Goal: Check status: Check status

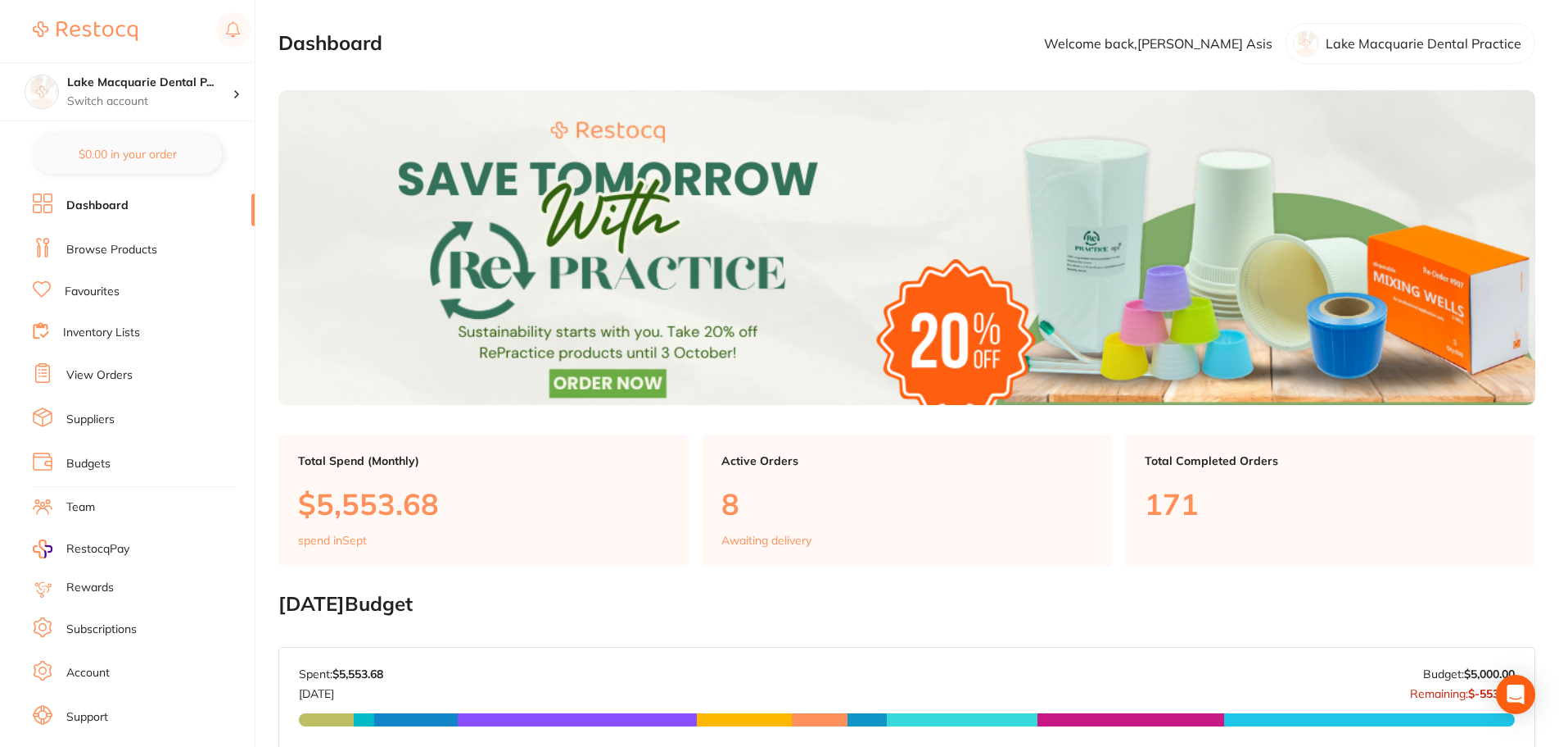
click at [94, 377] on link "View Orders" at bounding box center [99, 375] width 66 height 16
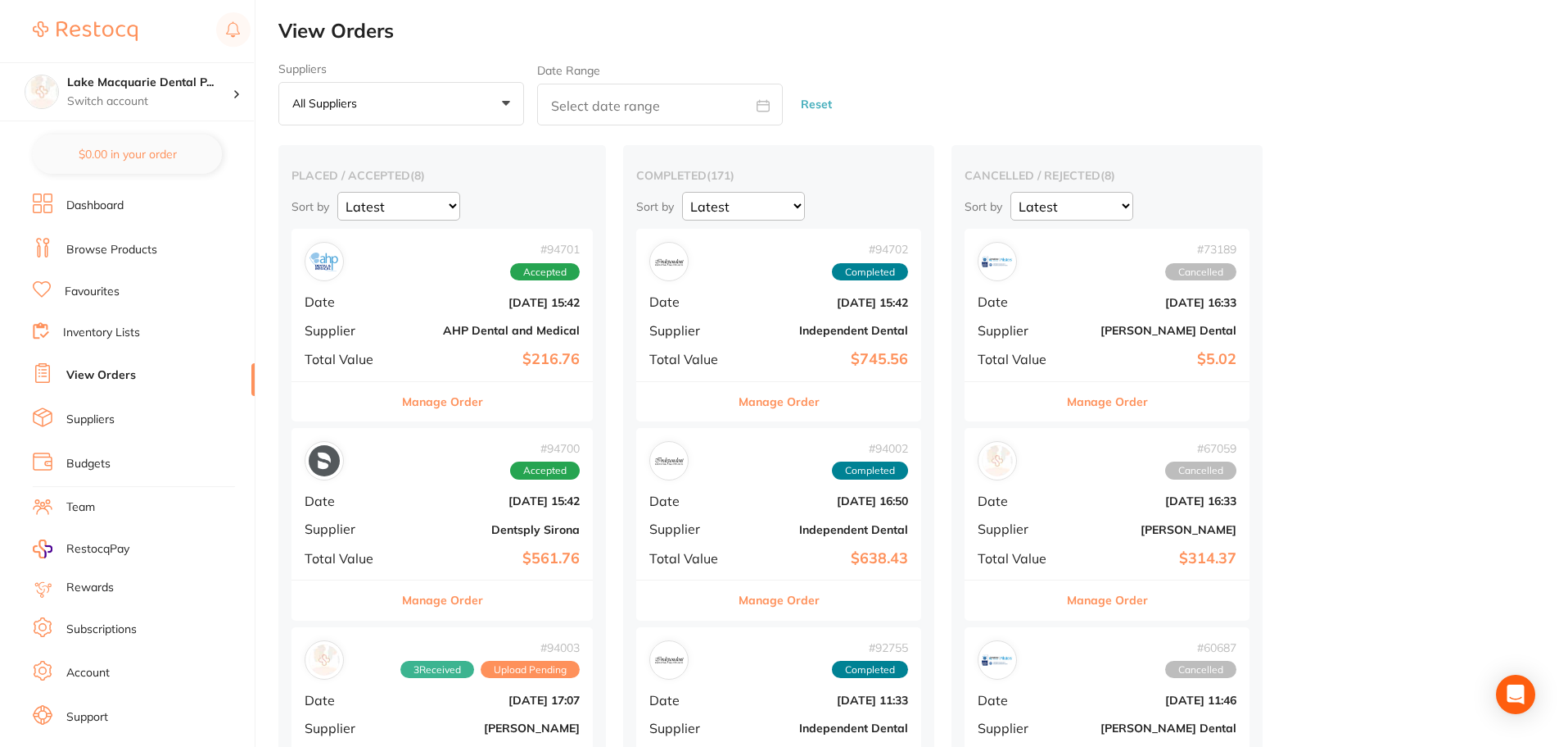
click at [440, 399] on button "Manage Order" at bounding box center [443, 402] width 81 height 40
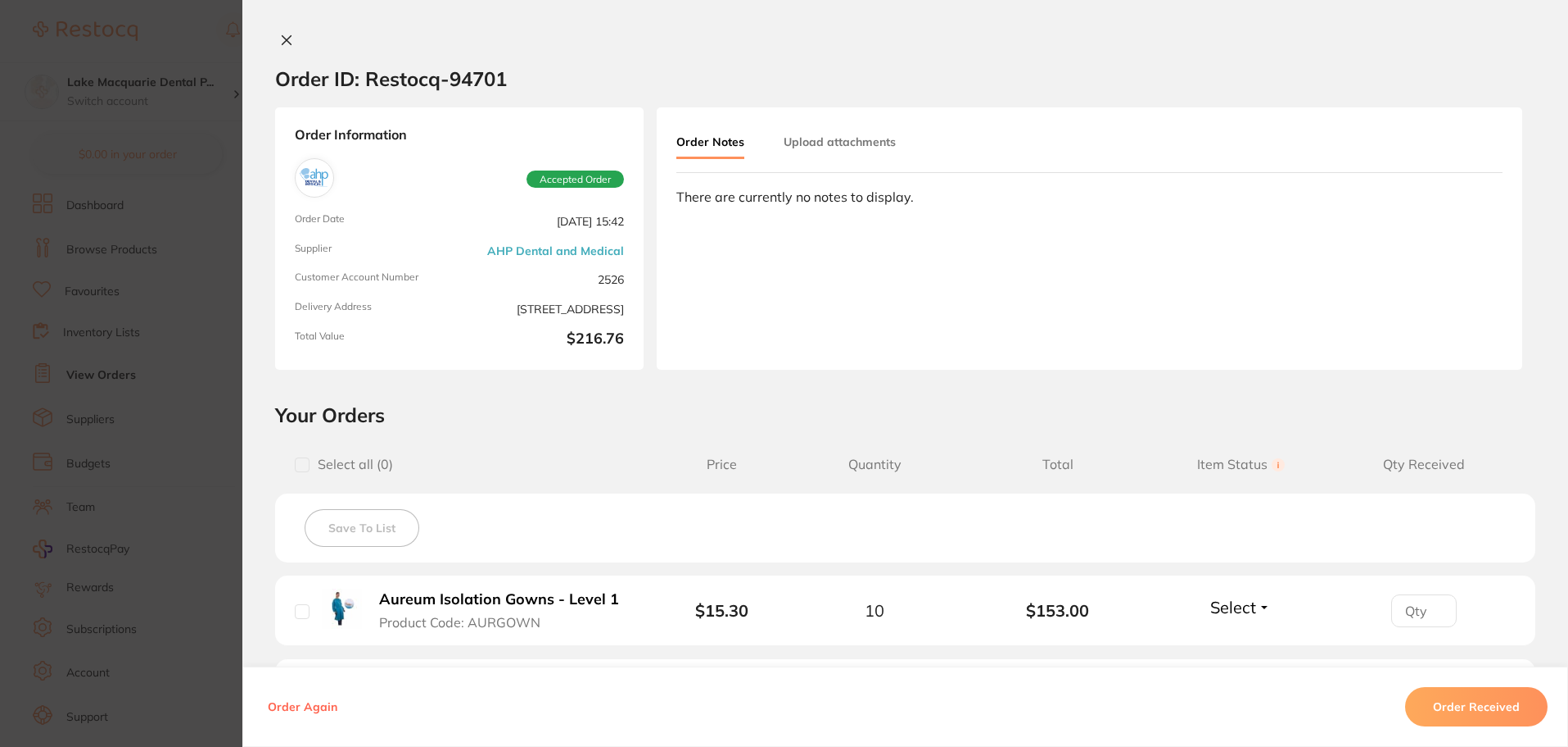
click at [285, 40] on icon at bounding box center [286, 40] width 13 height 13
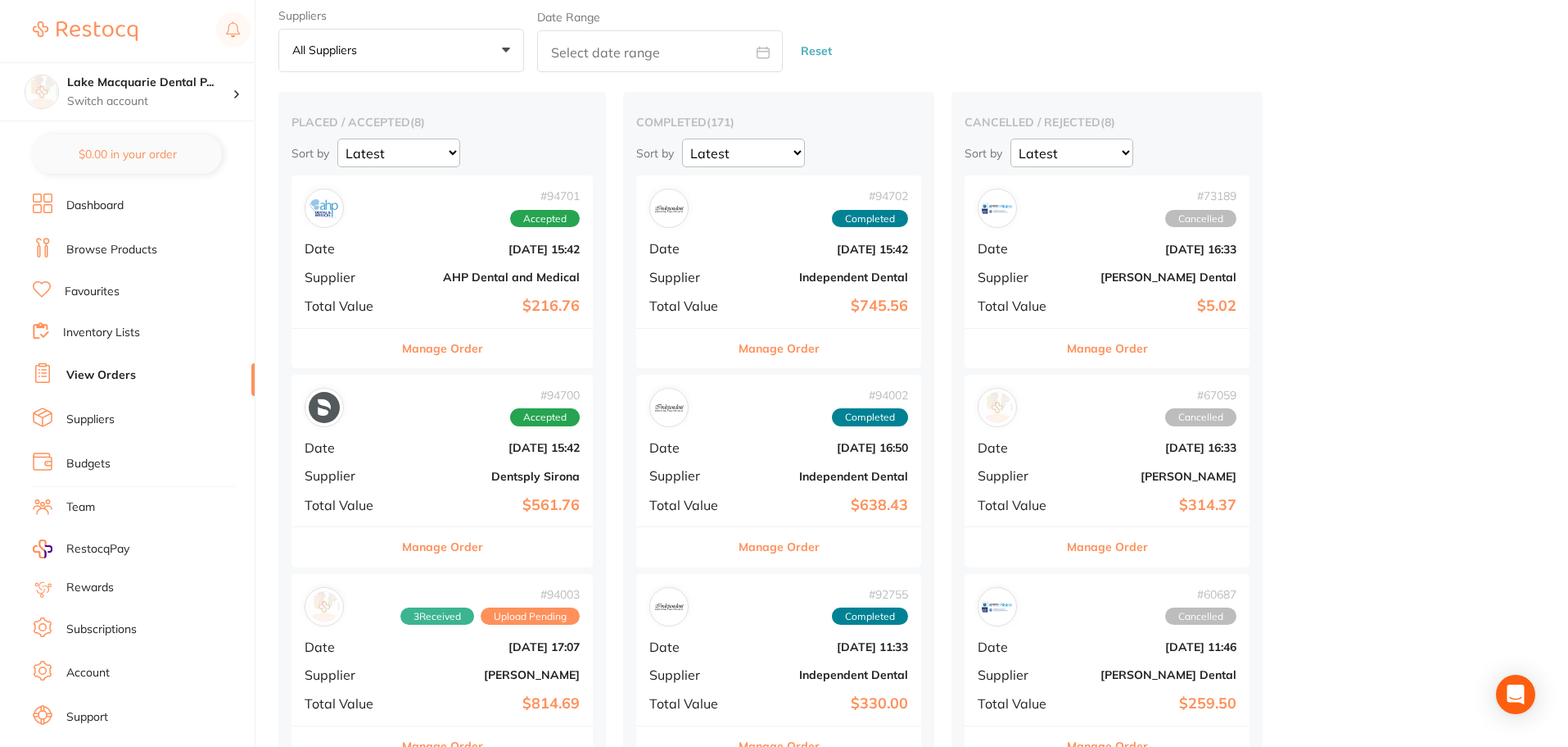
scroll to position [82, 0]
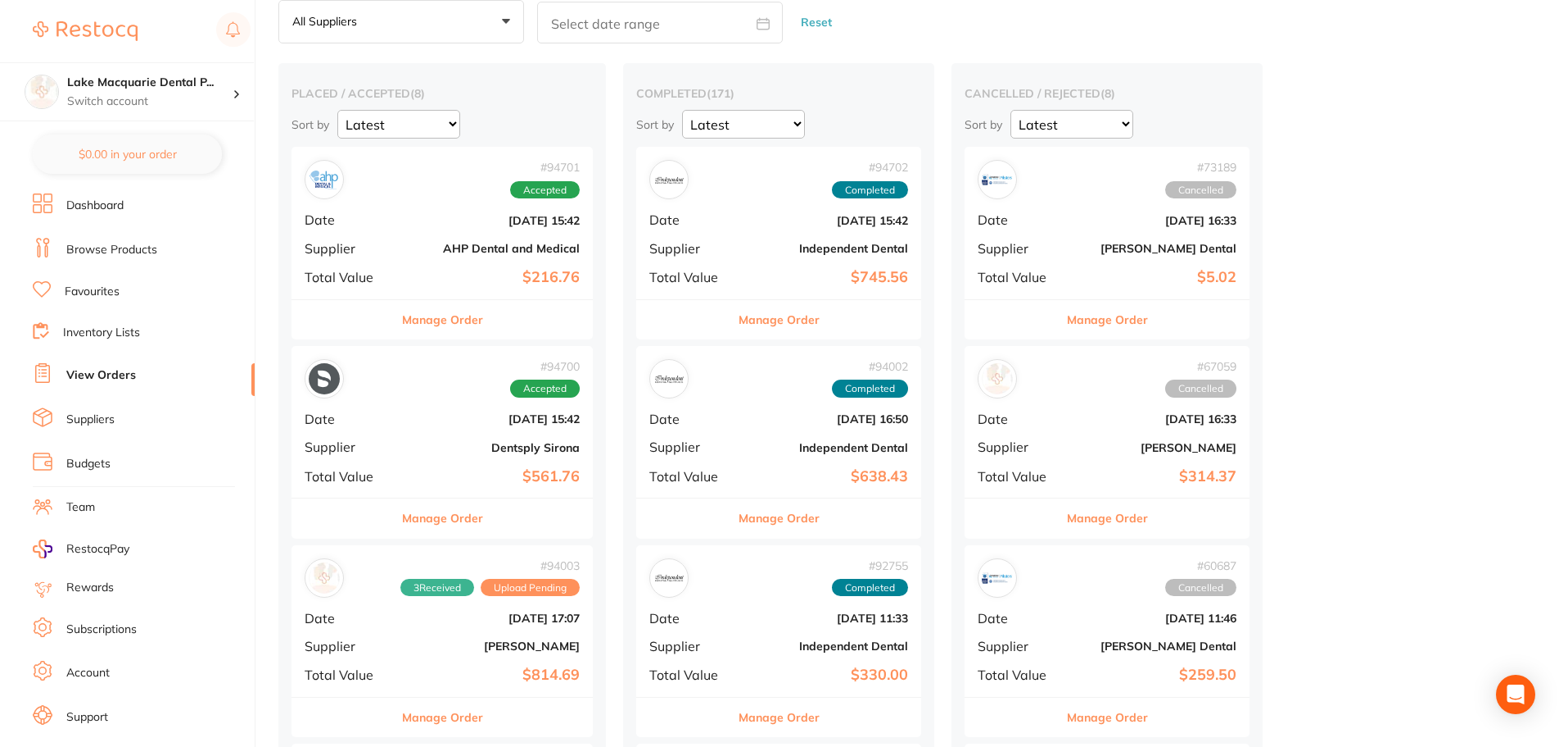
click at [443, 518] on button "Manage Order" at bounding box center [443, 518] width 81 height 40
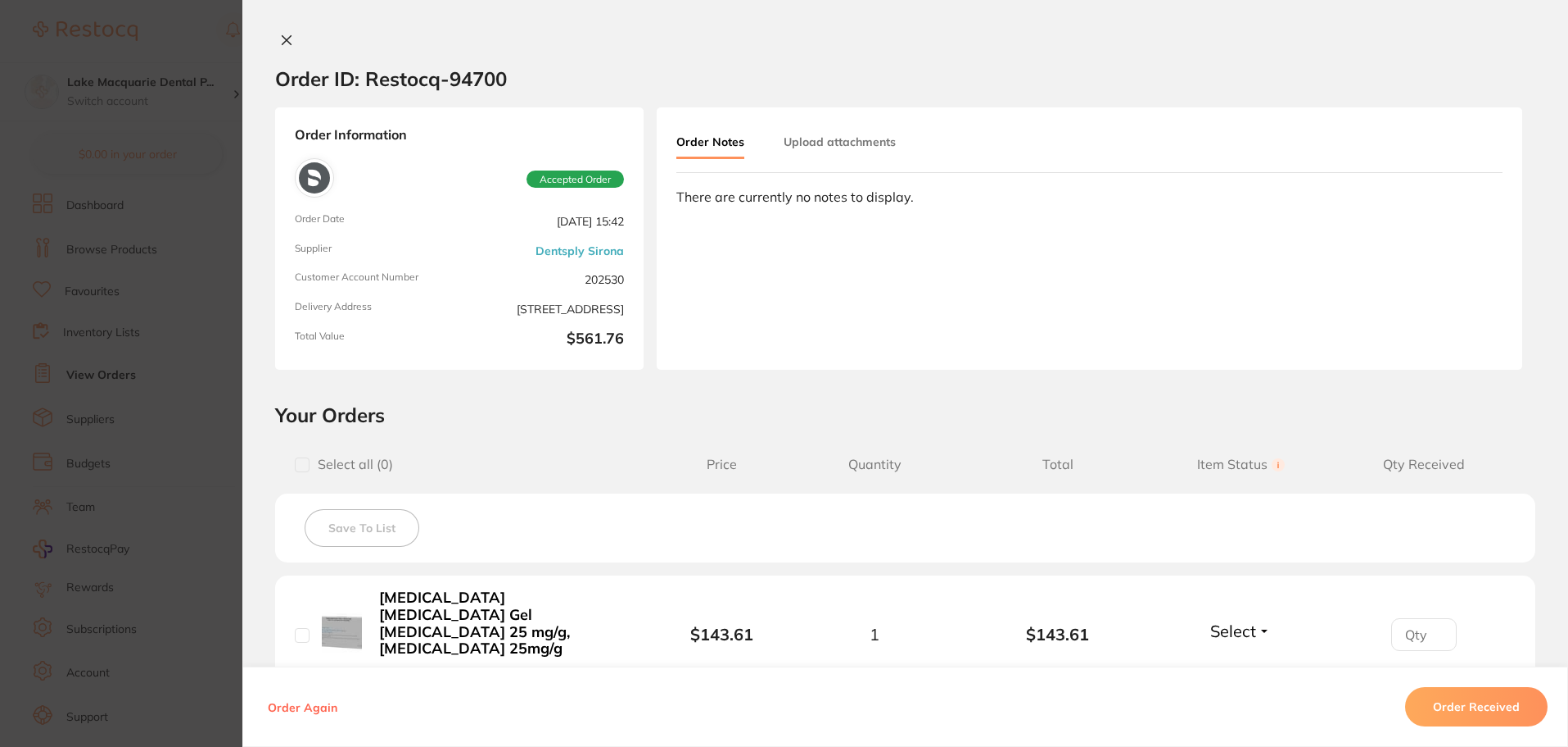
click at [282, 38] on icon at bounding box center [286, 40] width 13 height 13
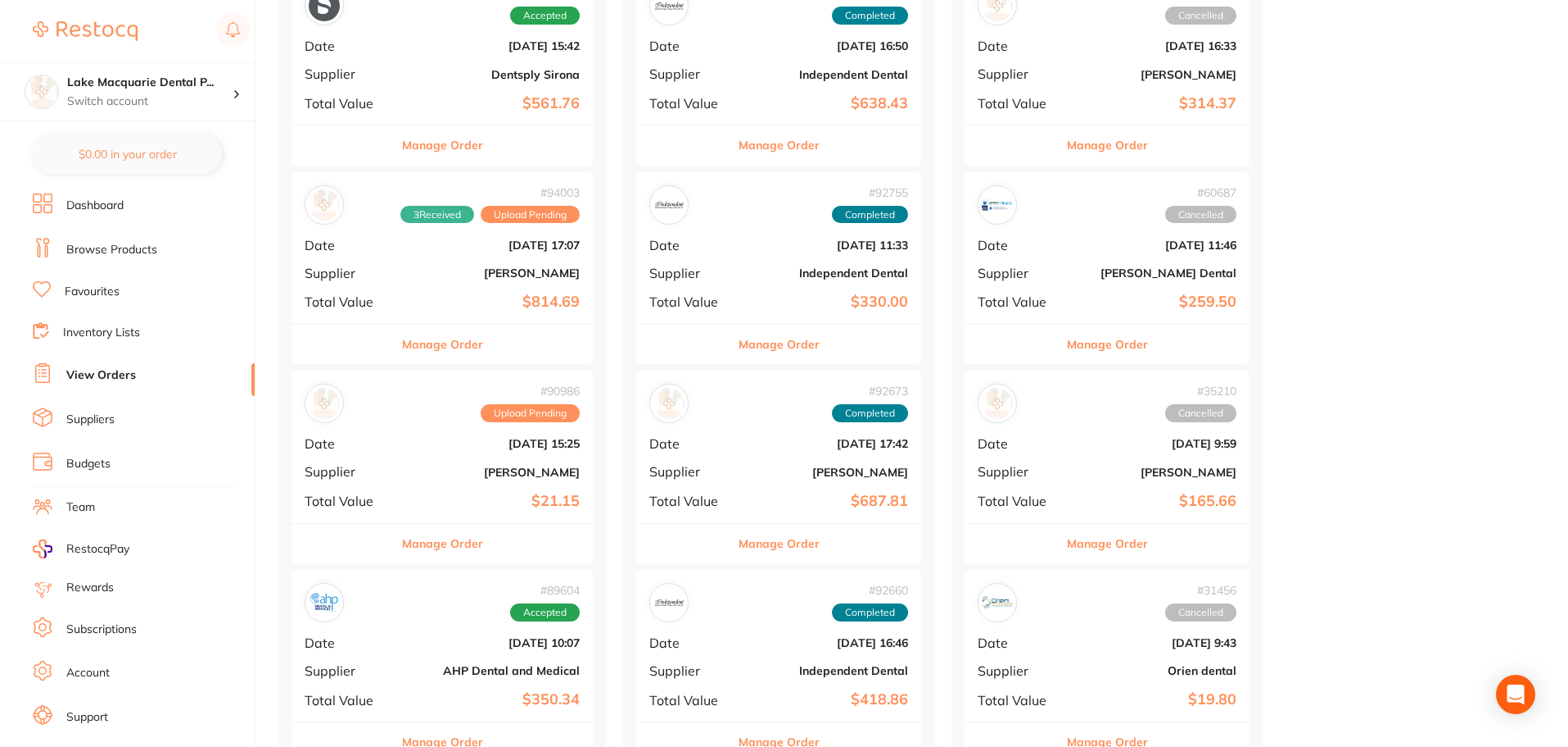
scroll to position [492, 0]
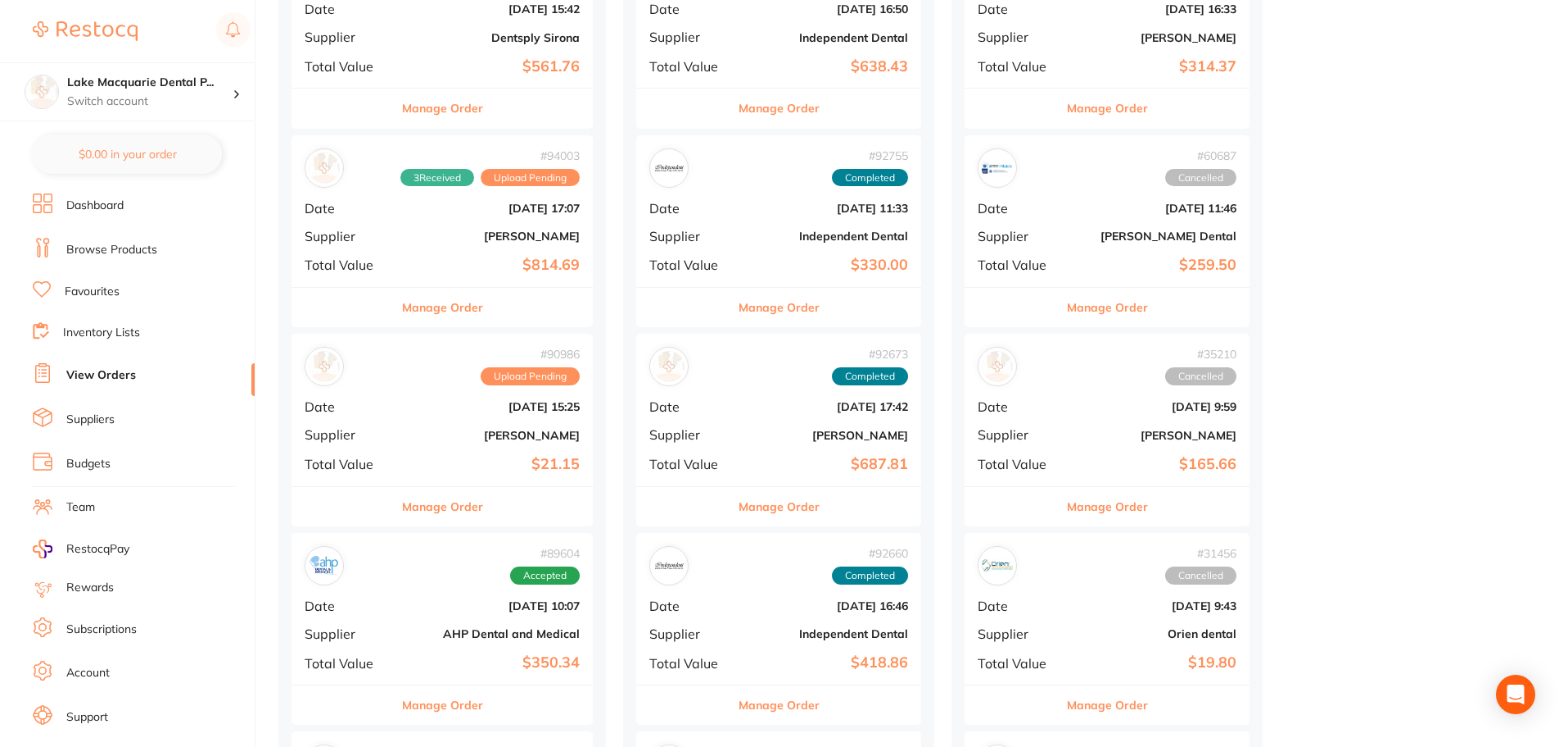
click at [441, 303] on button "Manage Order" at bounding box center [443, 308] width 81 height 40
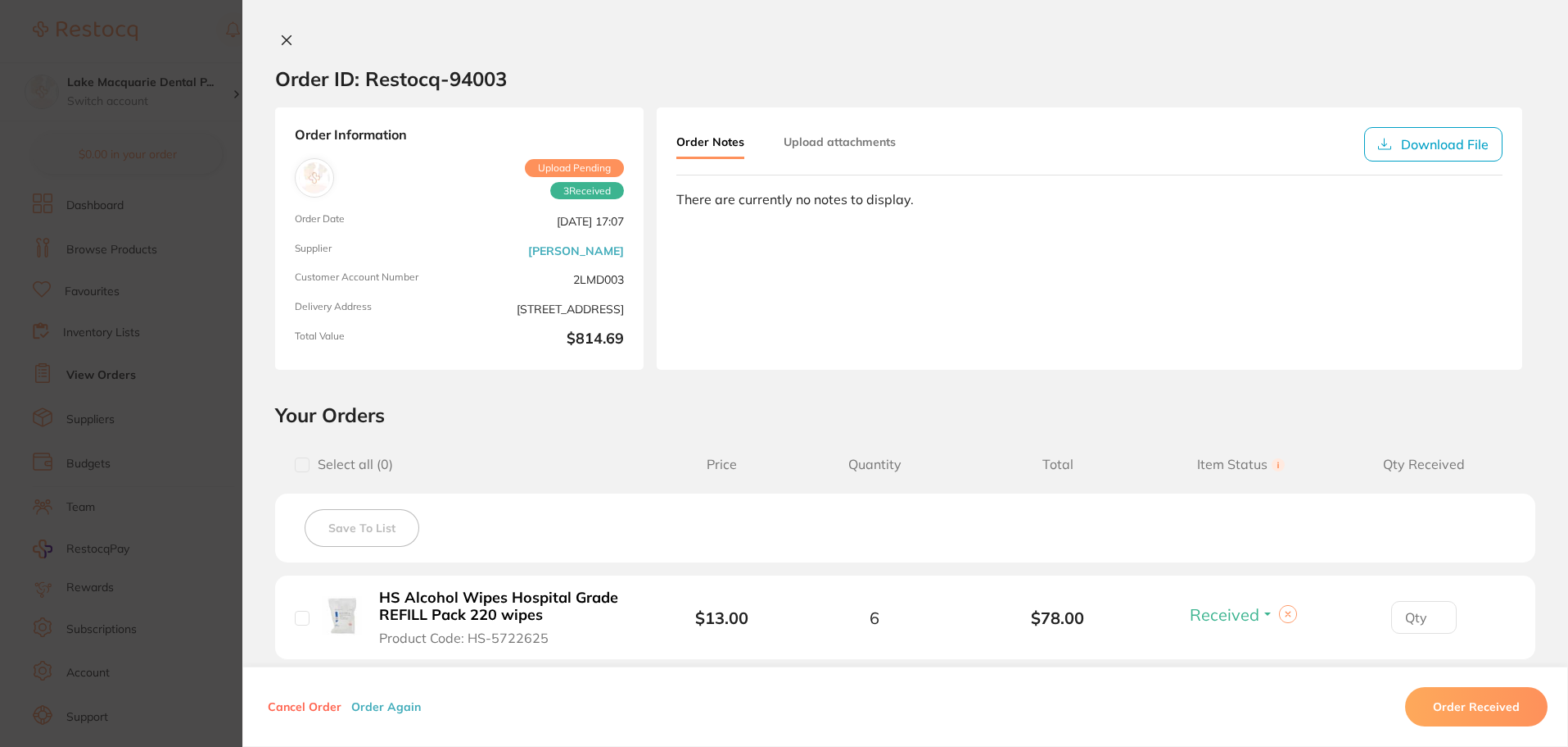
click at [285, 32] on div "Order ID: Restocq- 94003 Order Information 3 Received Upload Pending Order Date…" at bounding box center [906, 373] width 1326 height 747
click at [284, 36] on icon at bounding box center [286, 40] width 13 height 13
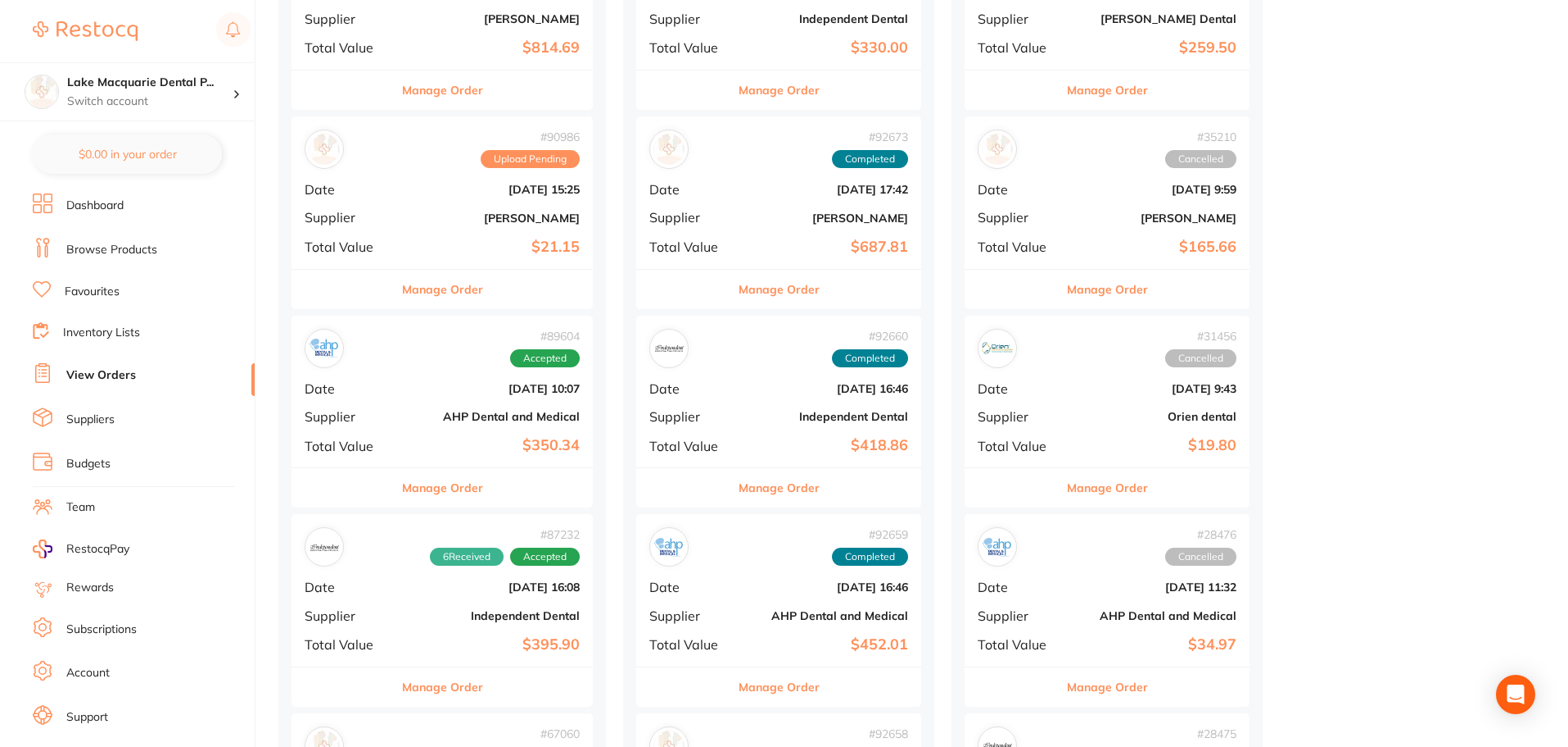
scroll to position [738, 0]
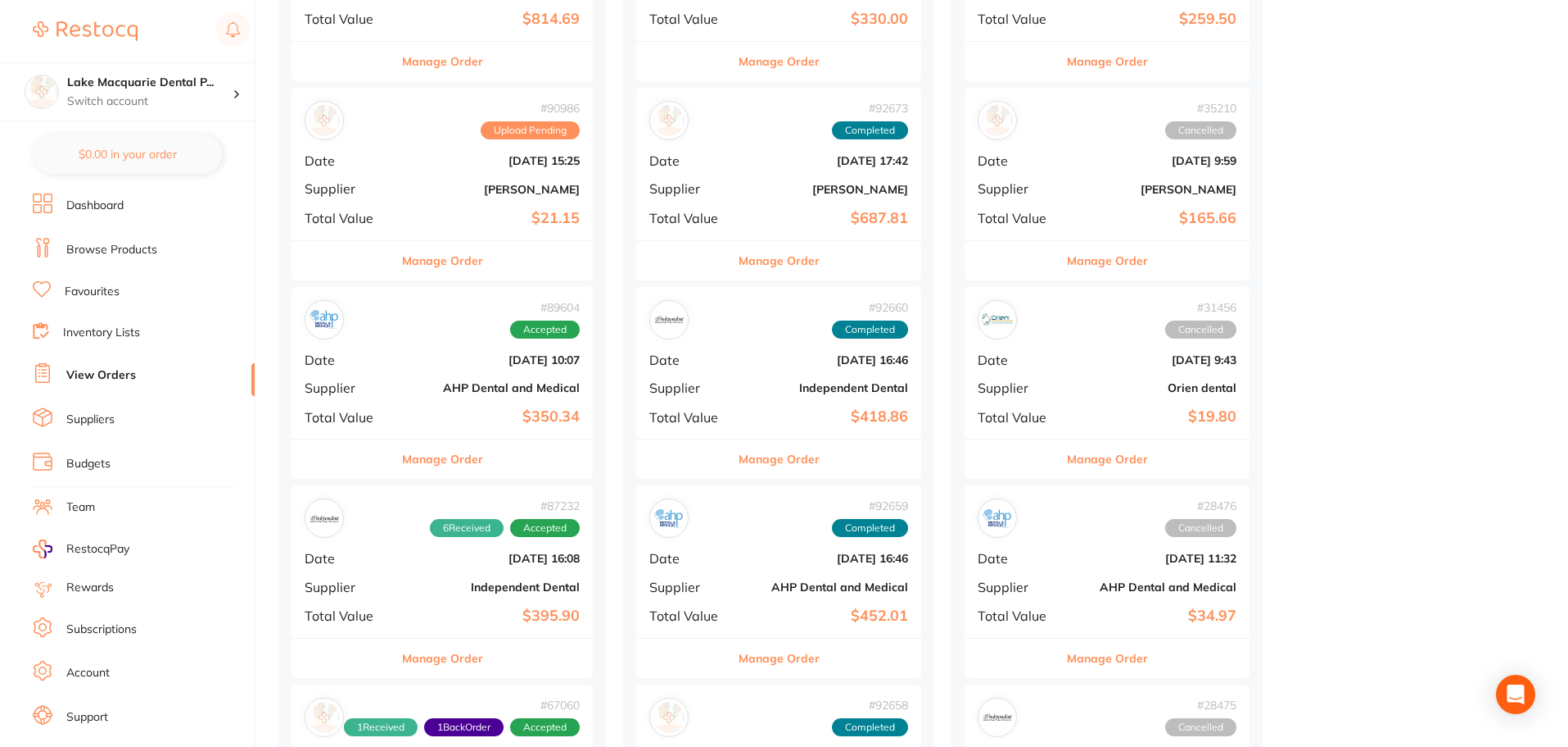
click at [465, 461] on button "Manage Order" at bounding box center [443, 459] width 81 height 40
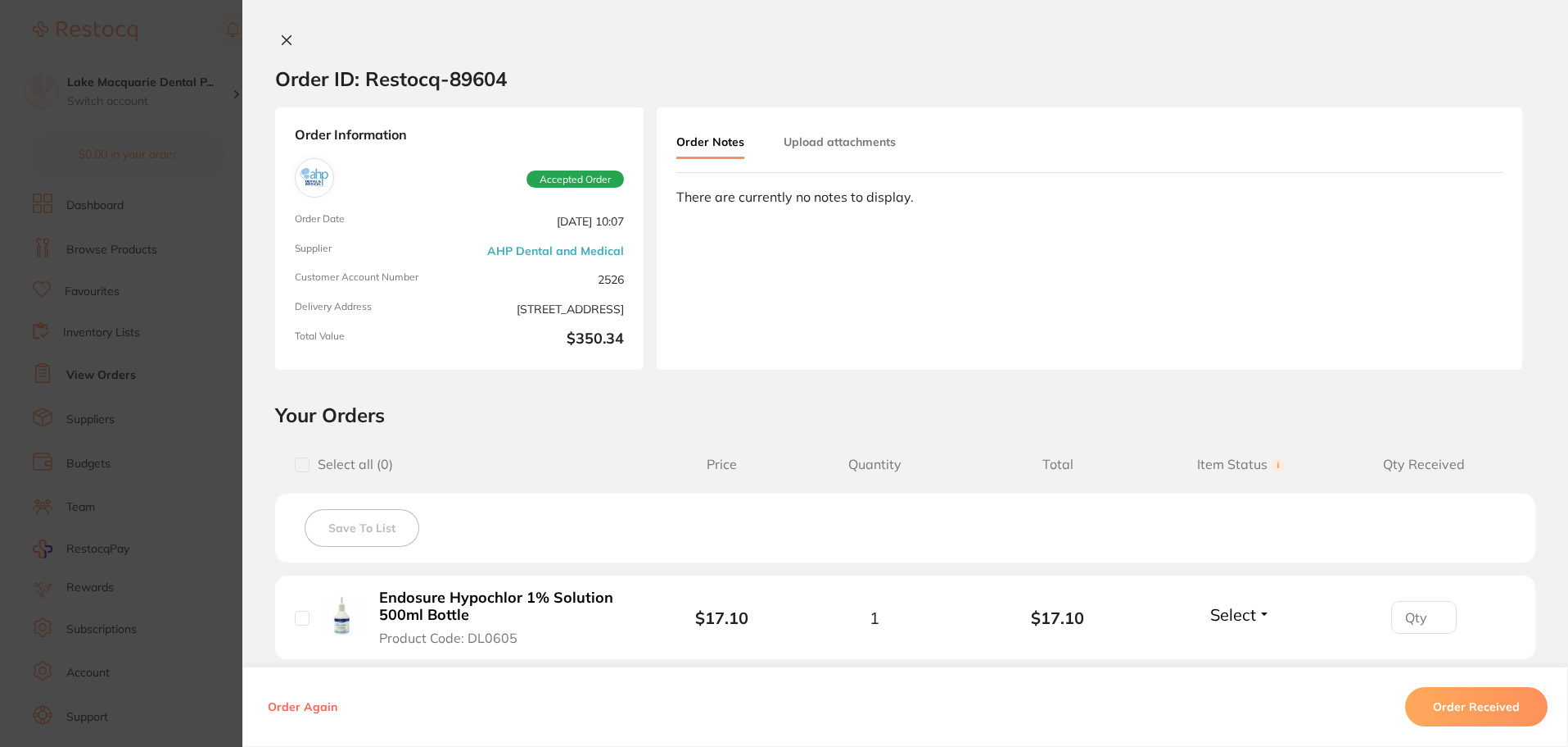
click at [288, 37] on icon at bounding box center [286, 40] width 13 height 13
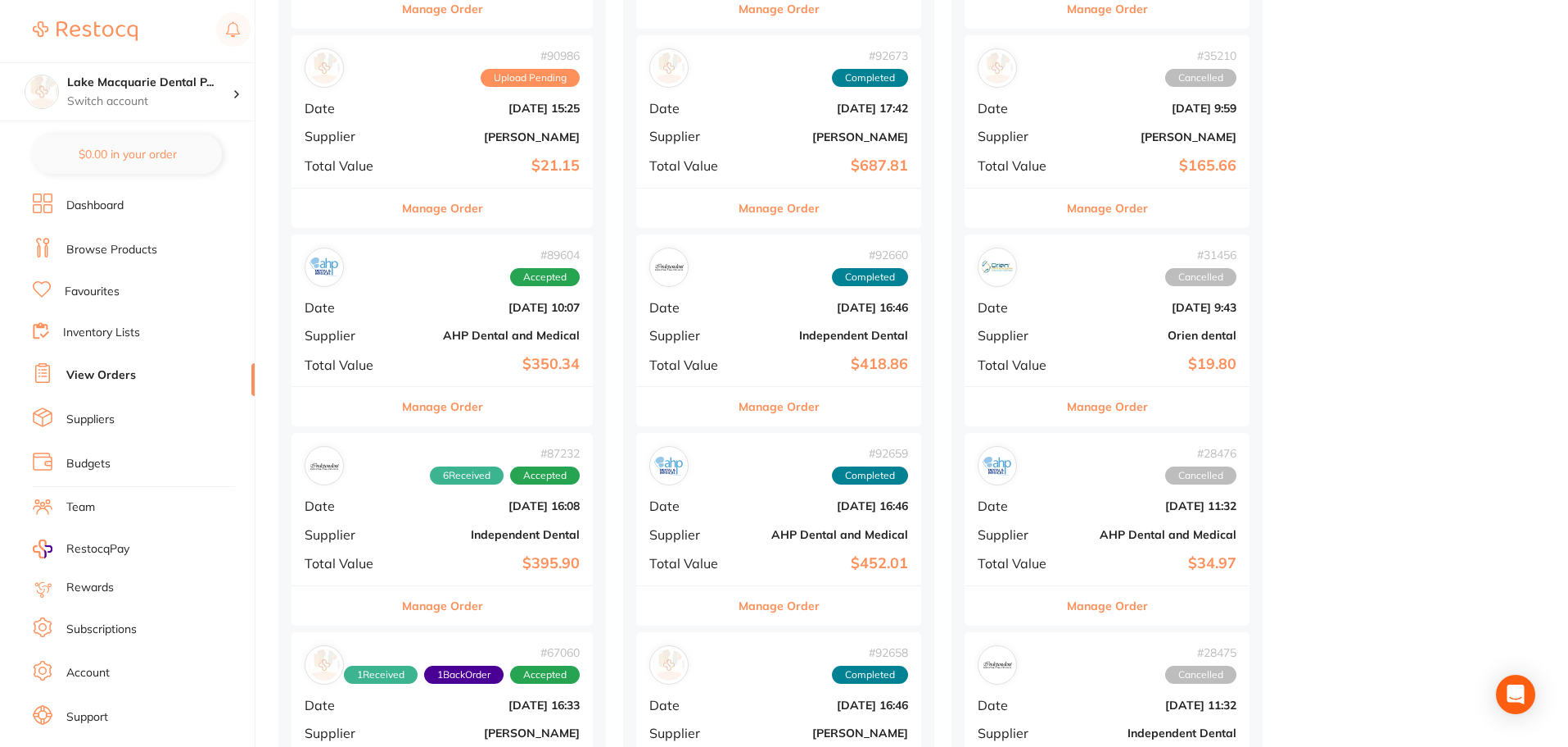
scroll to position [819, 0]
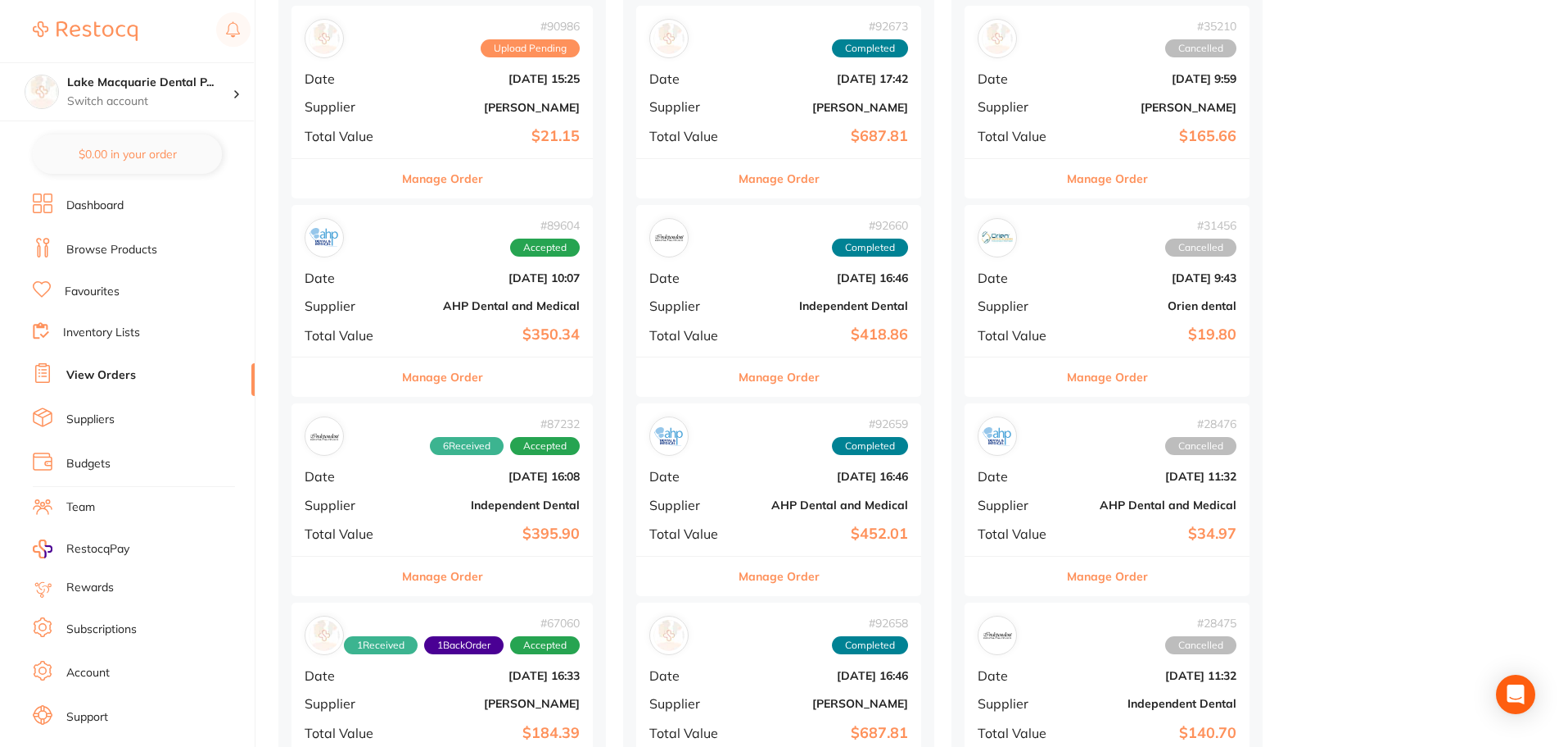
click at [434, 571] on button "Manage Order" at bounding box center [443, 576] width 81 height 40
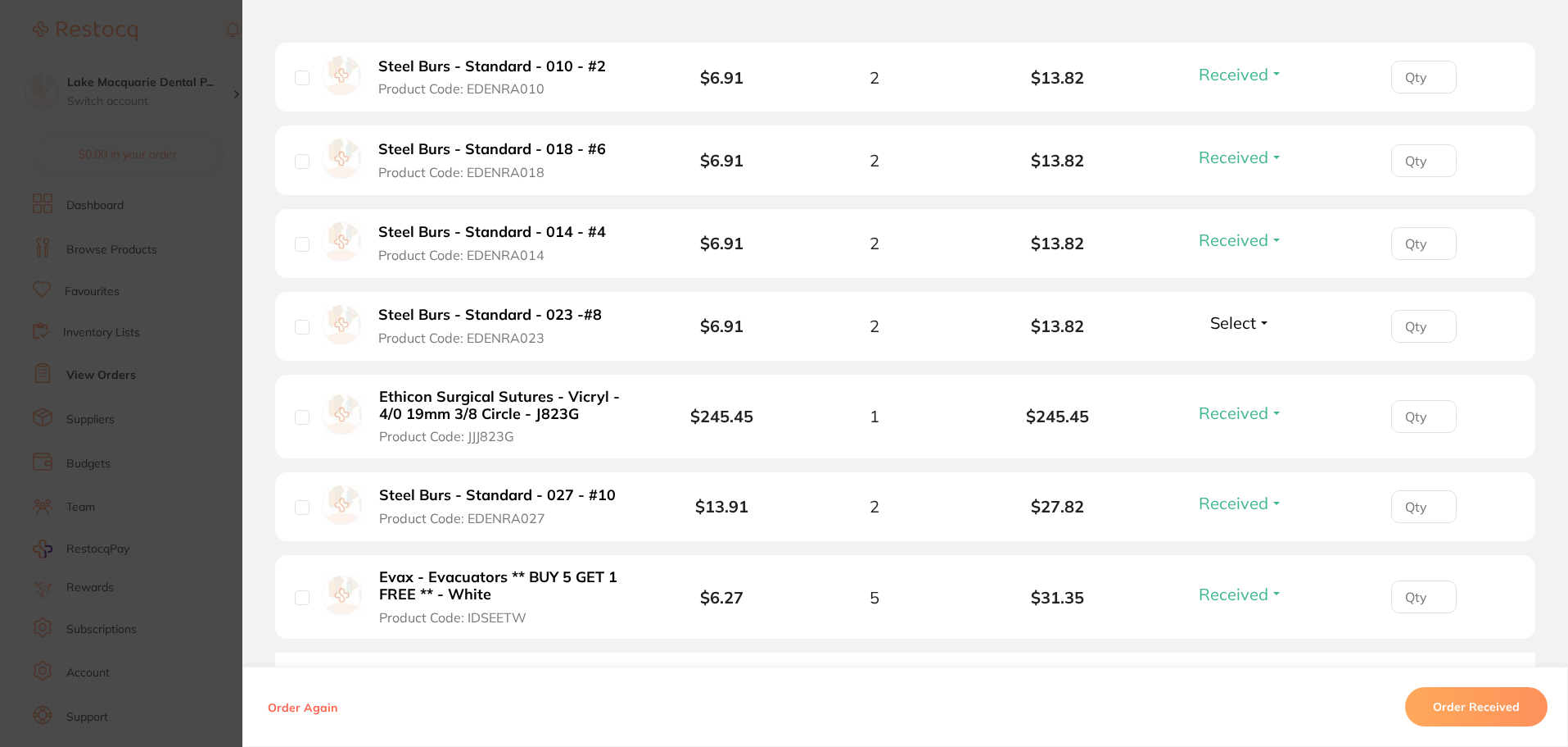
scroll to position [656, 0]
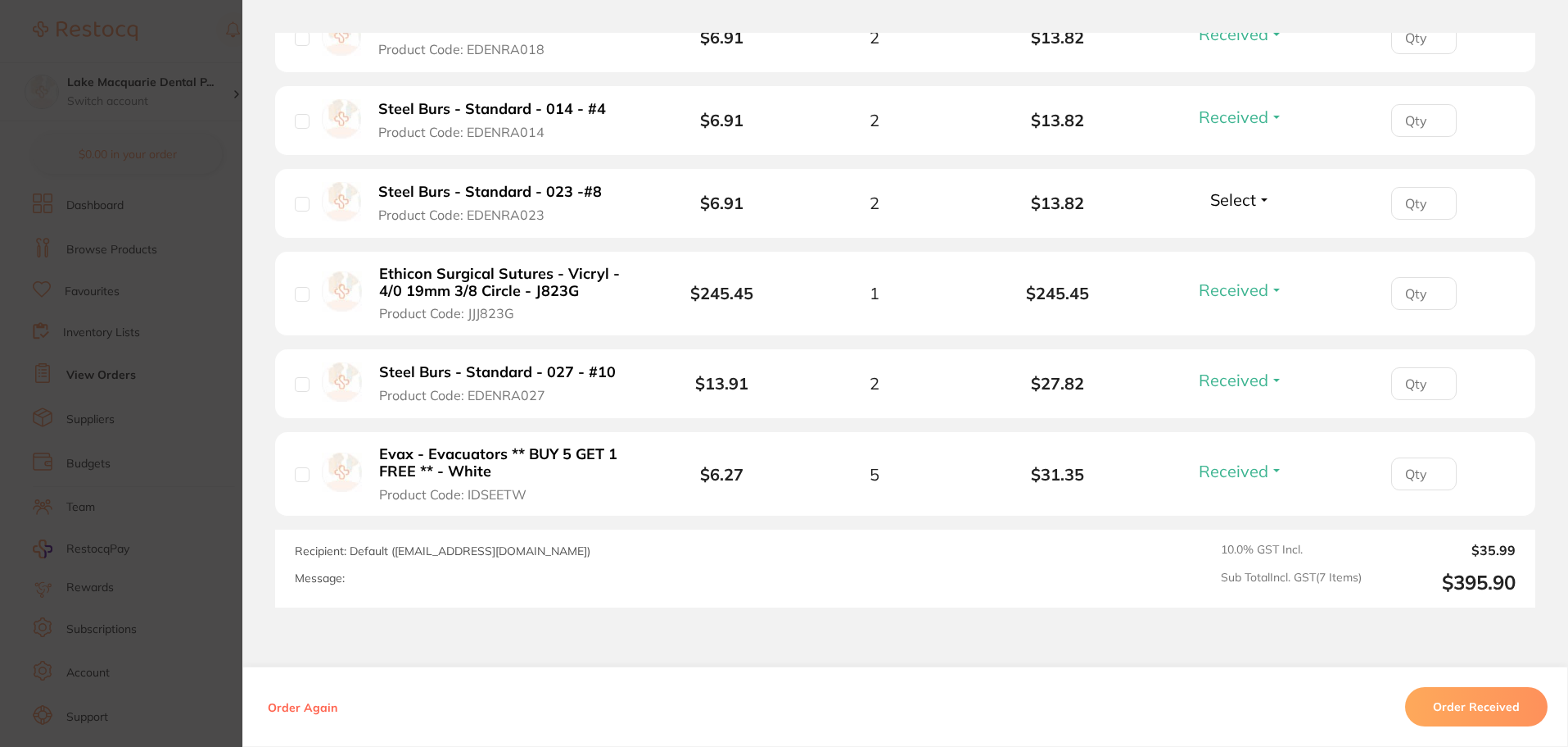
click at [1472, 705] on button "Order Received" at bounding box center [1477, 707] width 143 height 40
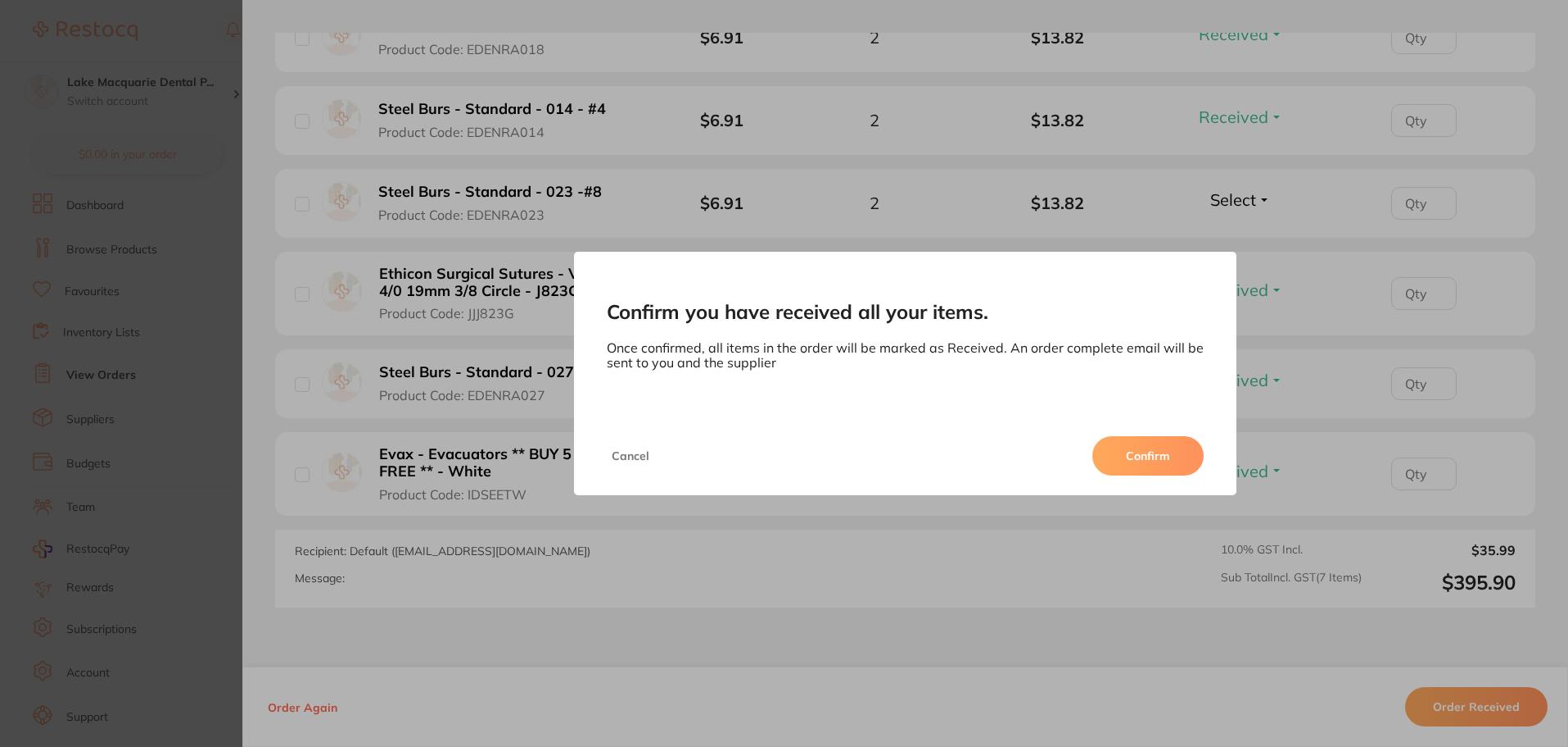
click at [1127, 430] on div "Cancel Confirm" at bounding box center [906, 455] width 663 height 78
click at [1130, 443] on button "Confirm" at bounding box center [1148, 456] width 111 height 40
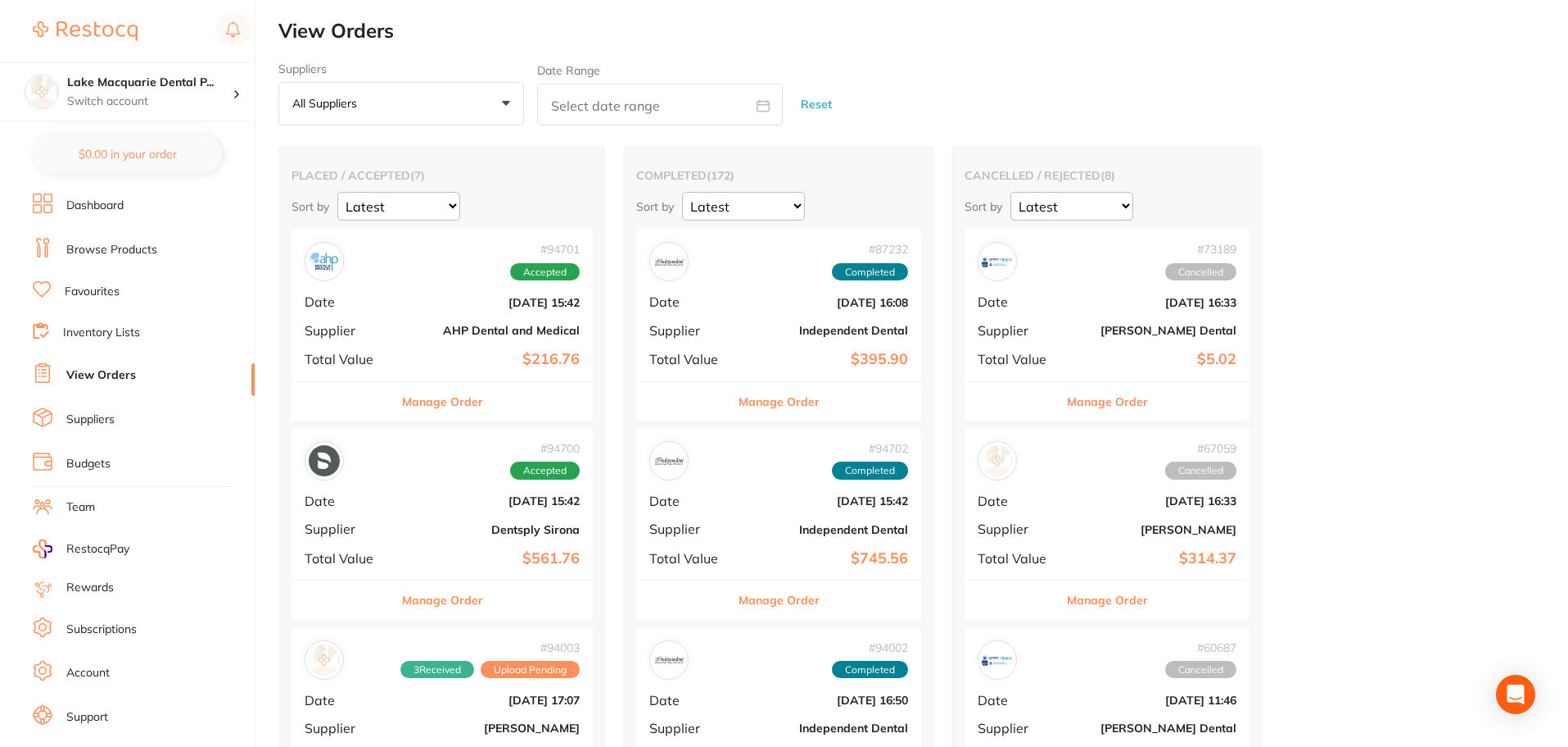
click at [780, 408] on button "Manage Order" at bounding box center [779, 402] width 81 height 40
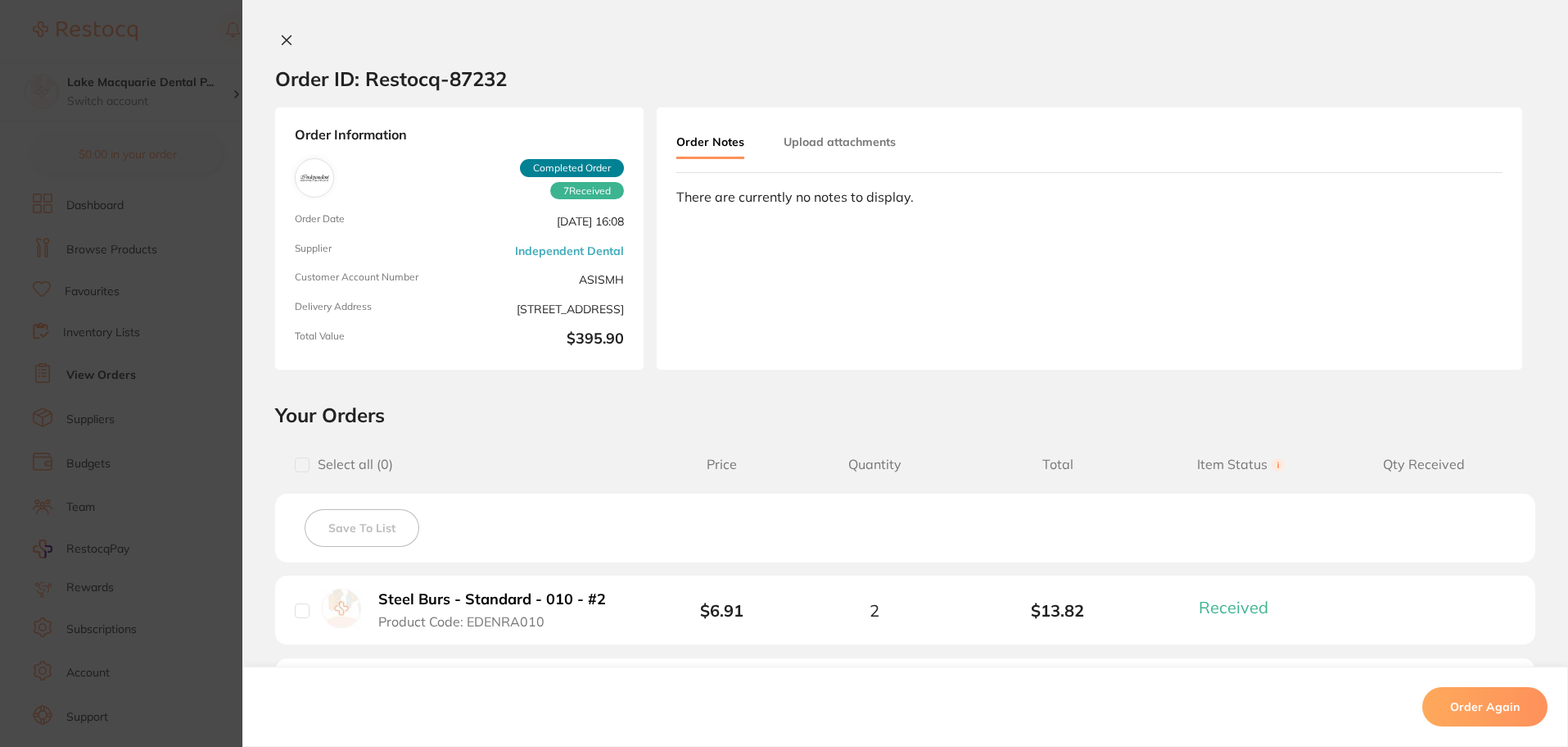
click at [282, 41] on icon at bounding box center [287, 40] width 9 height 9
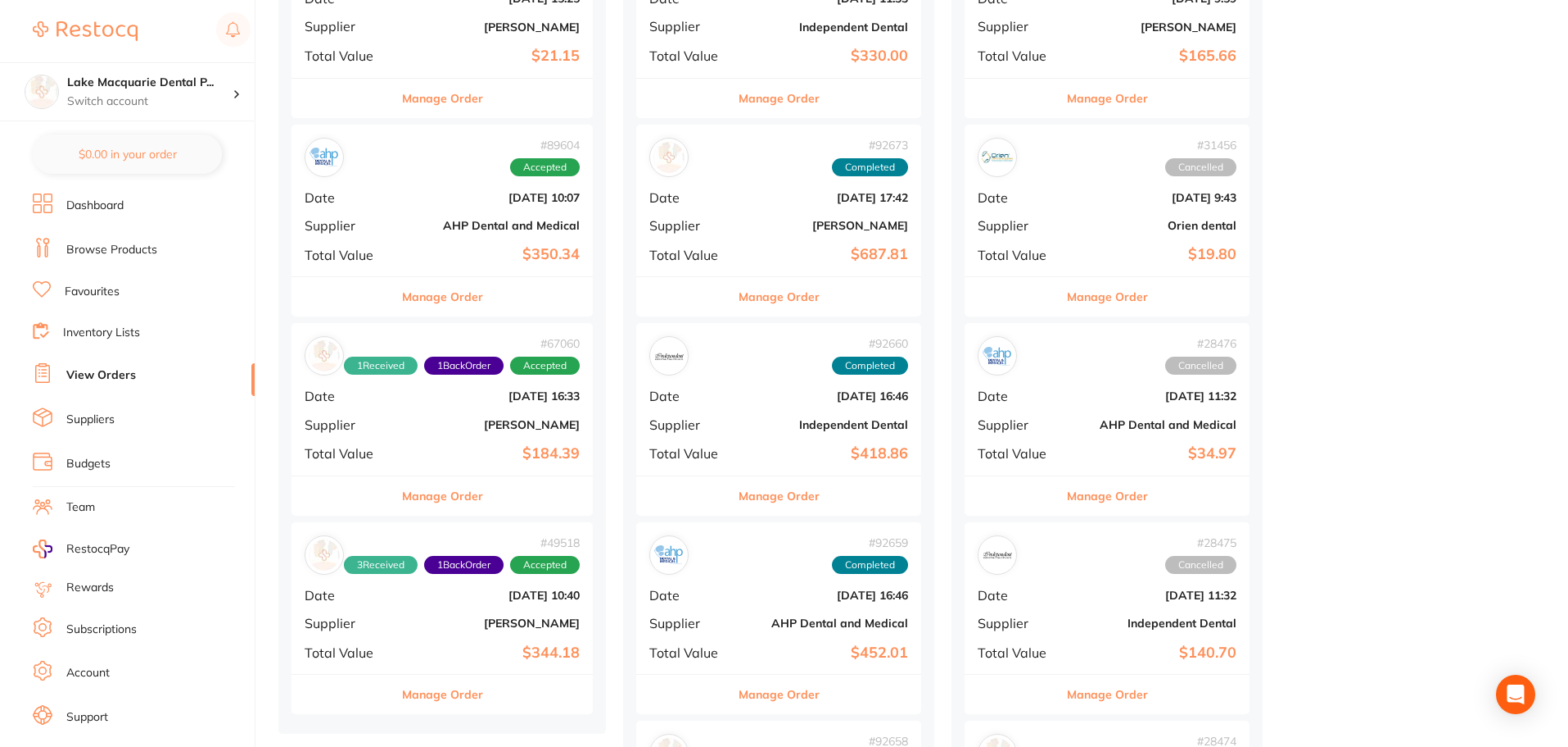
scroll to position [901, 0]
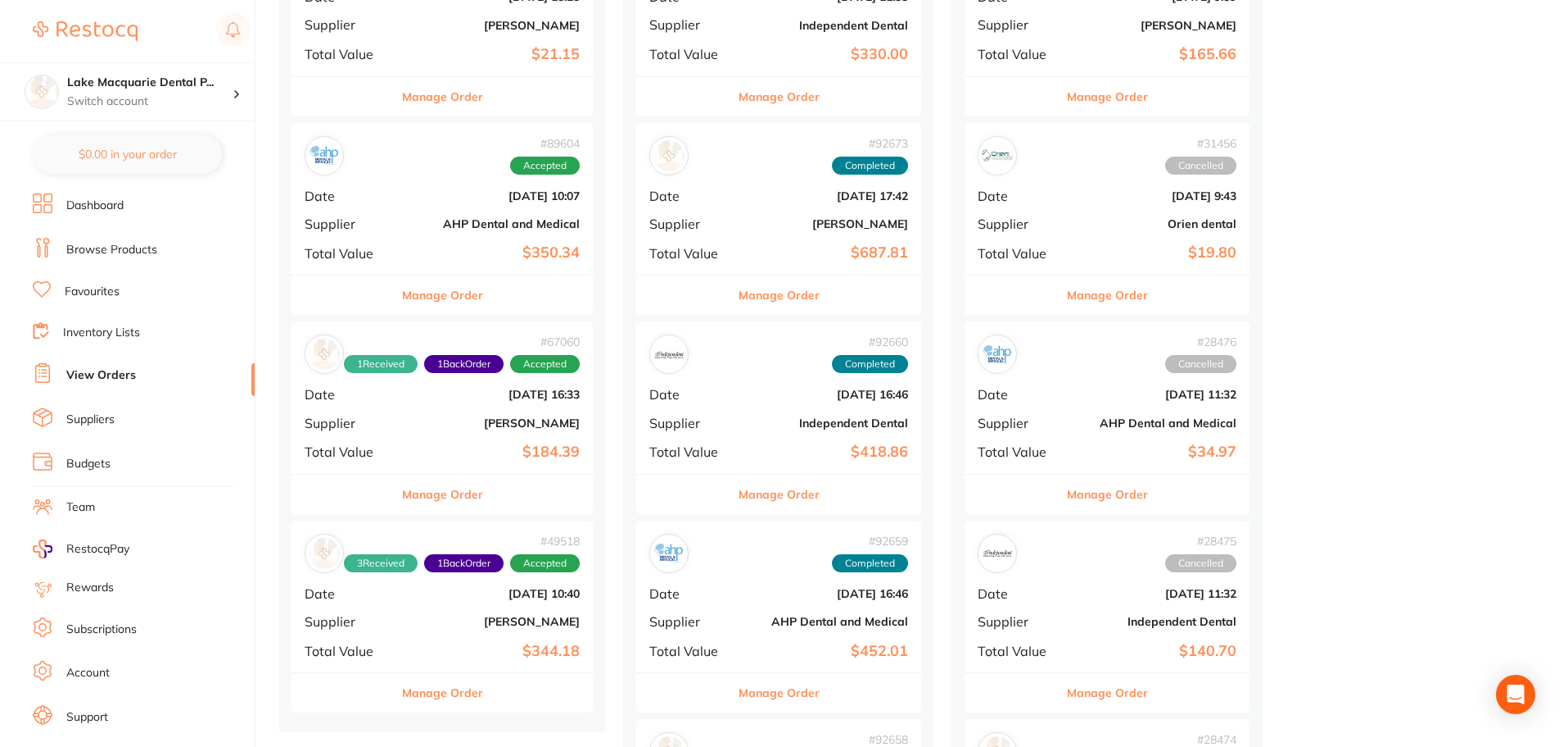
click at [434, 291] on button "Manage Order" at bounding box center [443, 296] width 81 height 40
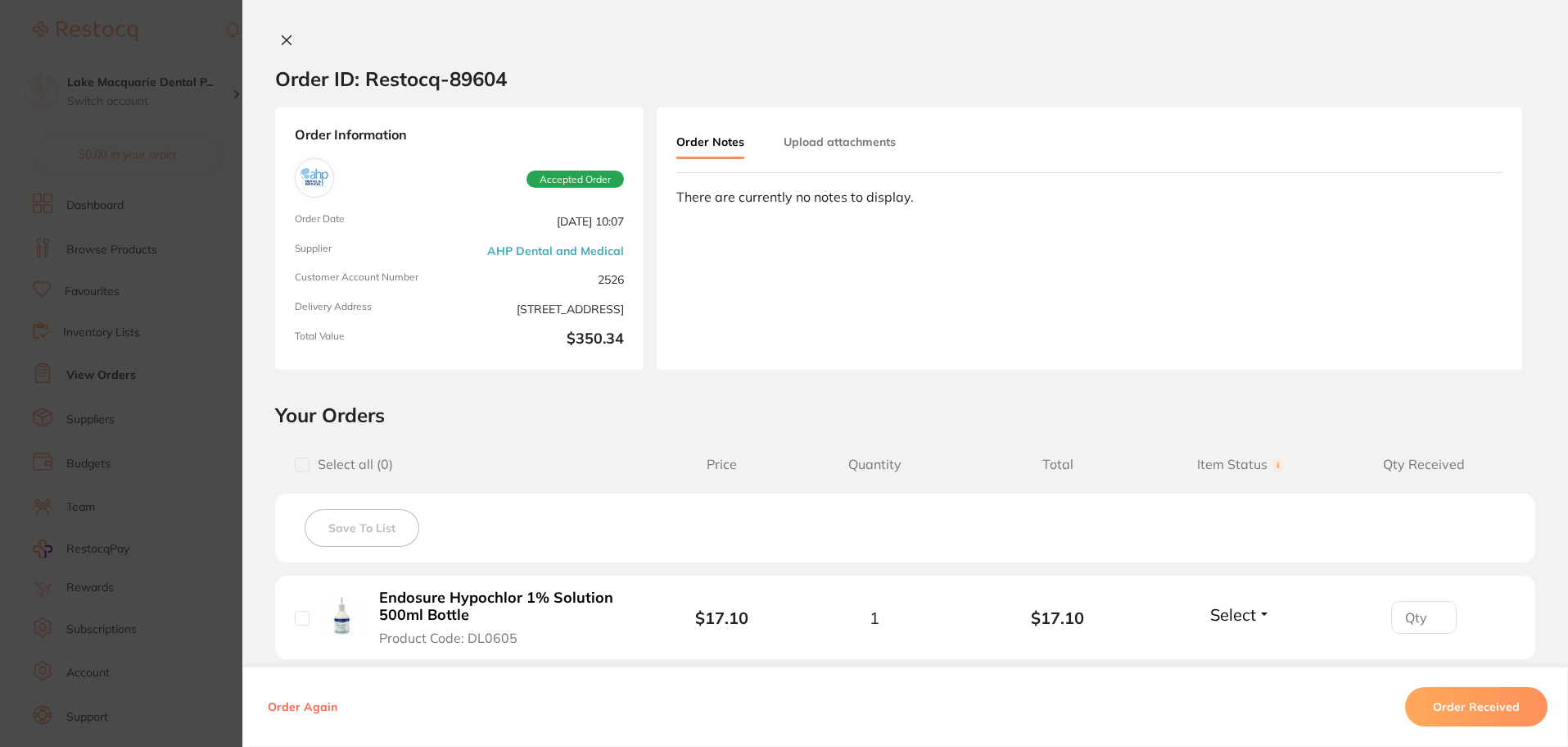
click at [281, 34] on icon at bounding box center [286, 40] width 13 height 13
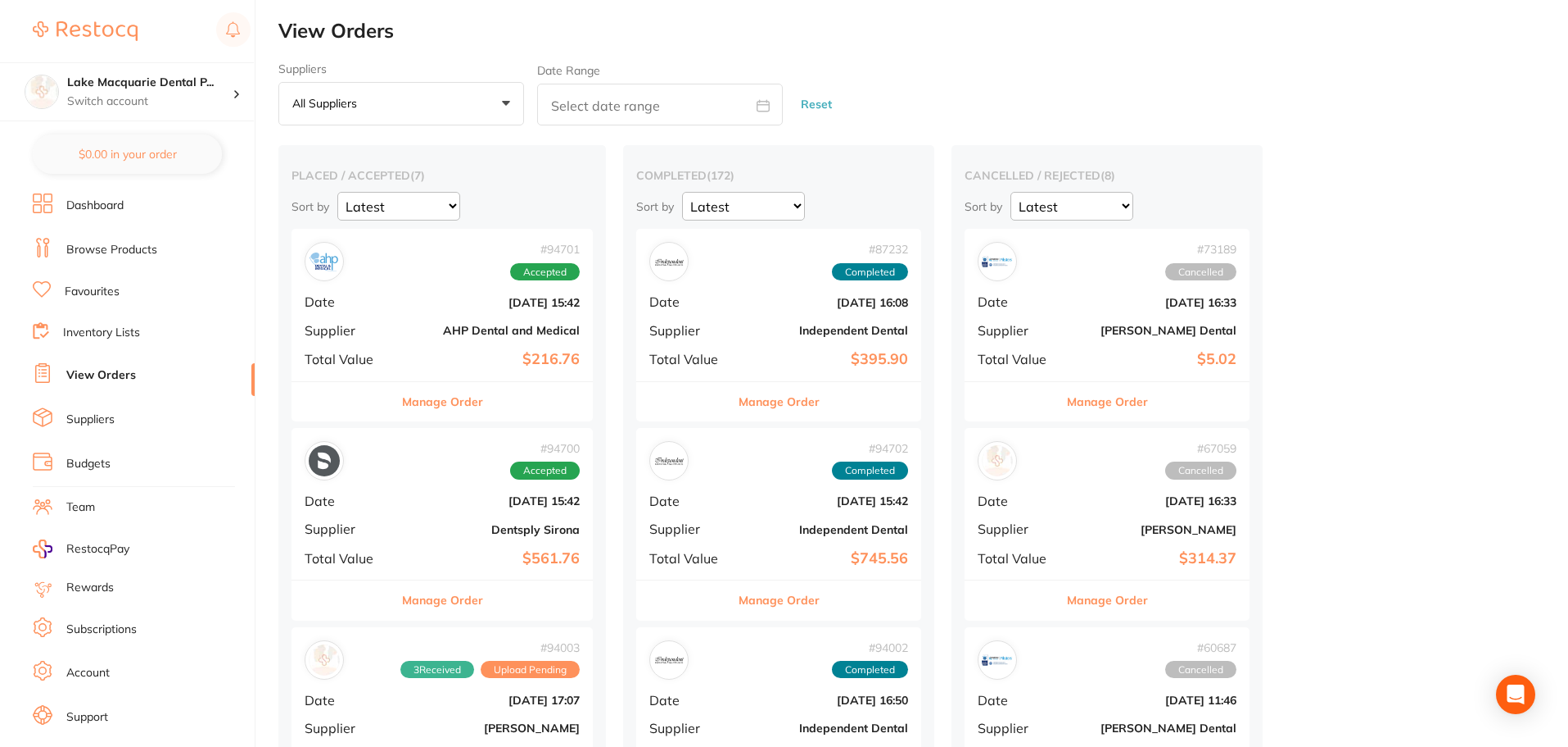
click at [514, 96] on button "All suppliers +0" at bounding box center [400, 103] width 245 height 44
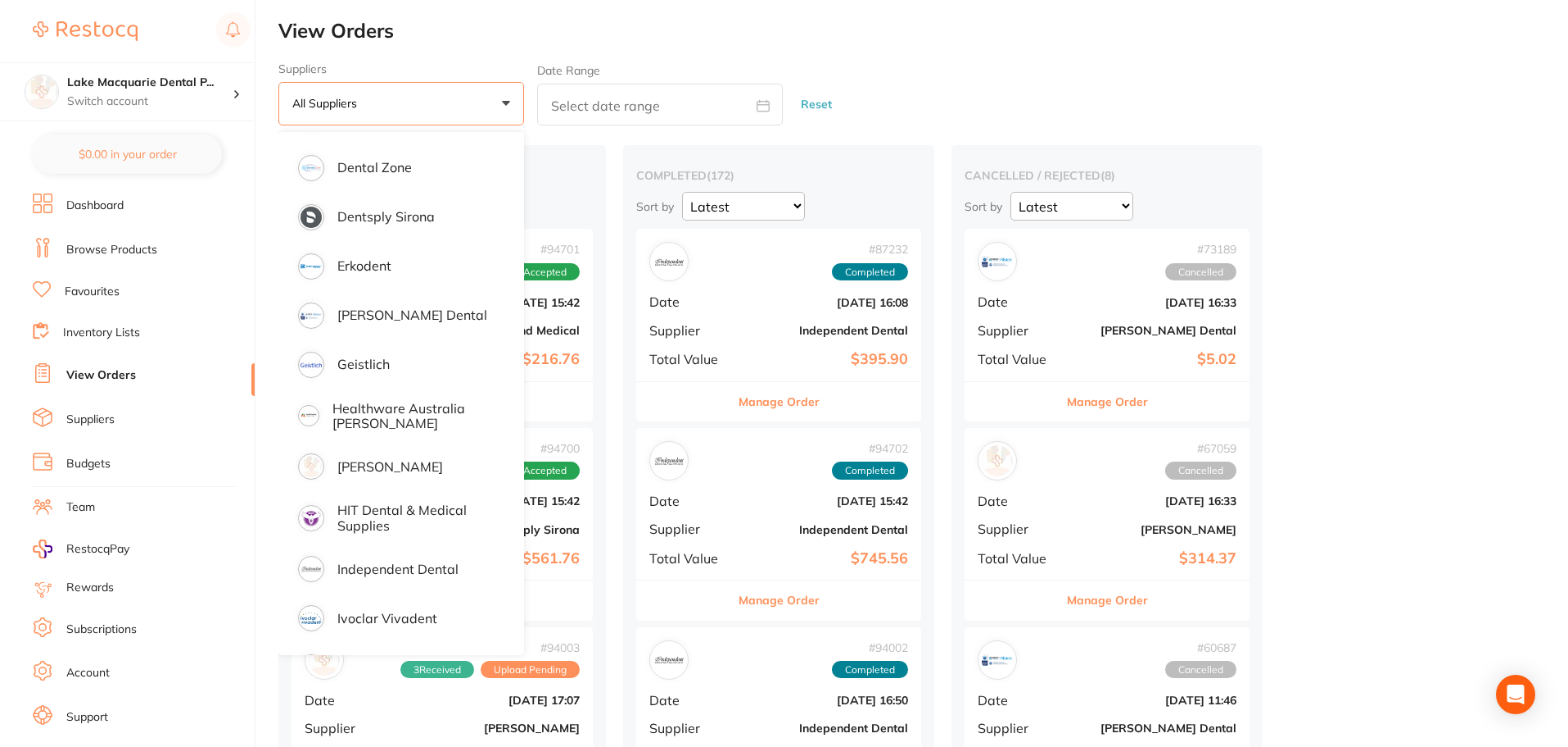
scroll to position [656, 0]
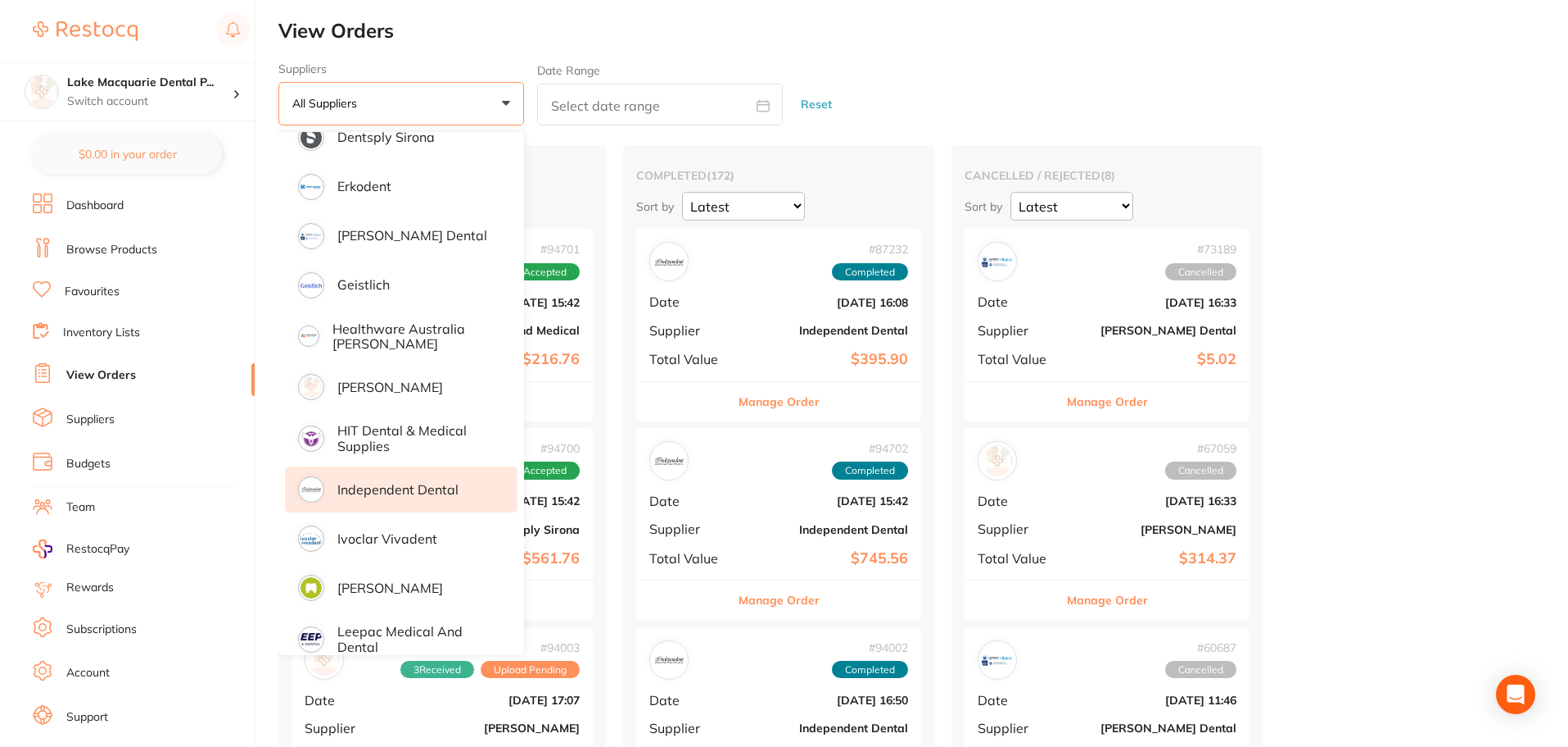
click at [376, 487] on p "Independent Dental" at bounding box center [398, 489] width 121 height 15
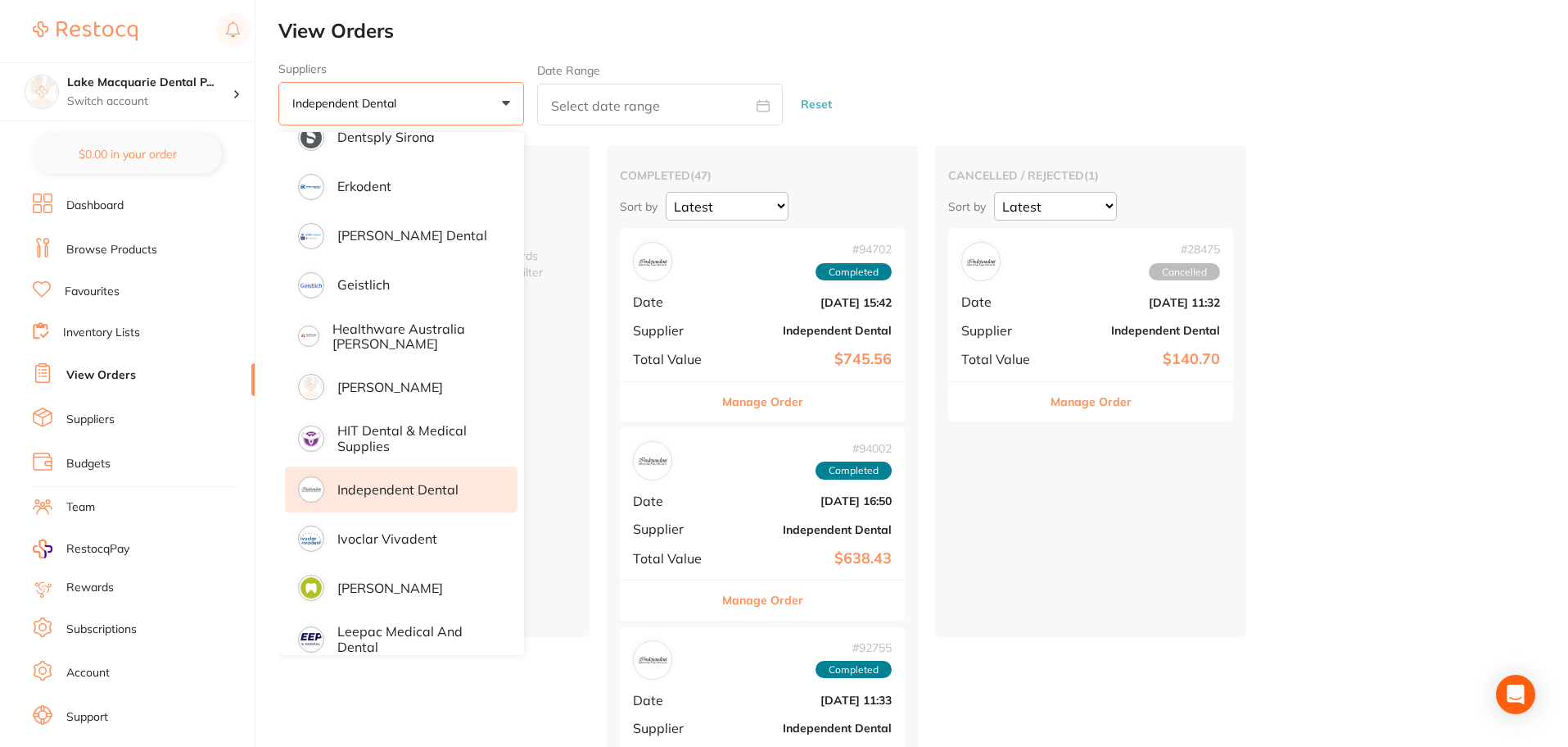
click at [1159, 613] on div "cancelled / rejected ( 1 ) Sort by Latest Notification # 28475 Cancelled Date […" at bounding box center [1090, 390] width 311 height 492
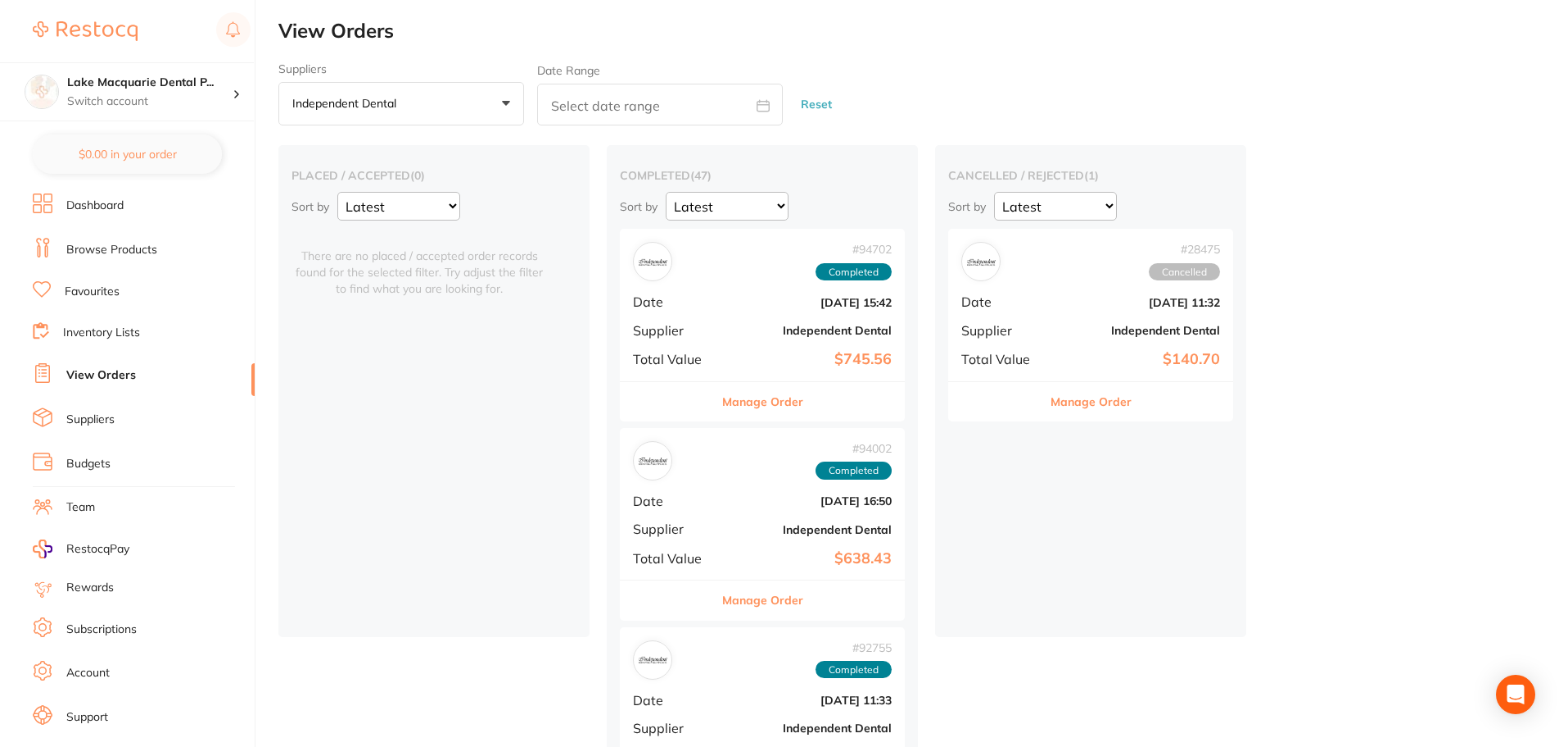
click at [748, 401] on button "Manage Order" at bounding box center [763, 402] width 81 height 40
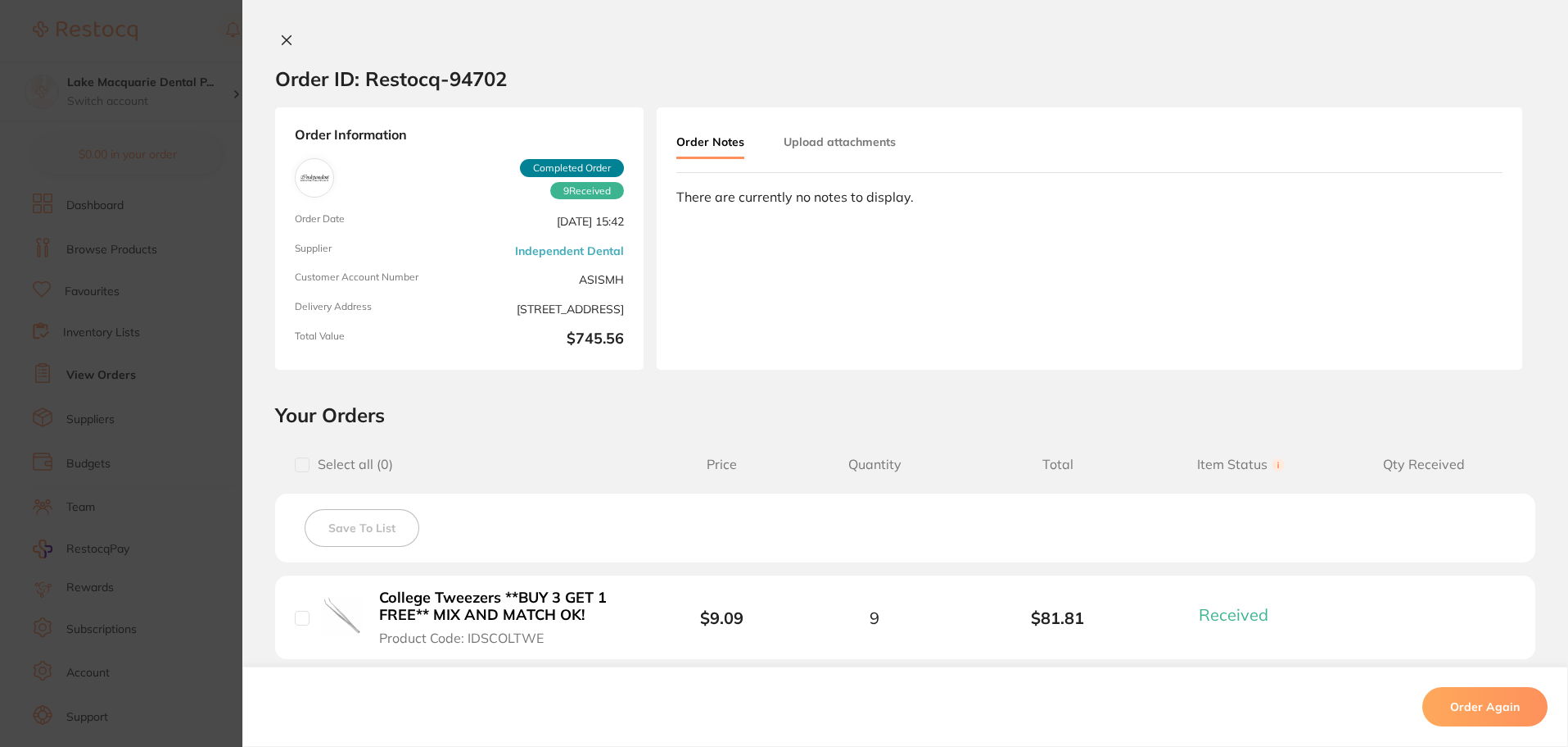
click at [282, 41] on icon at bounding box center [287, 40] width 9 height 9
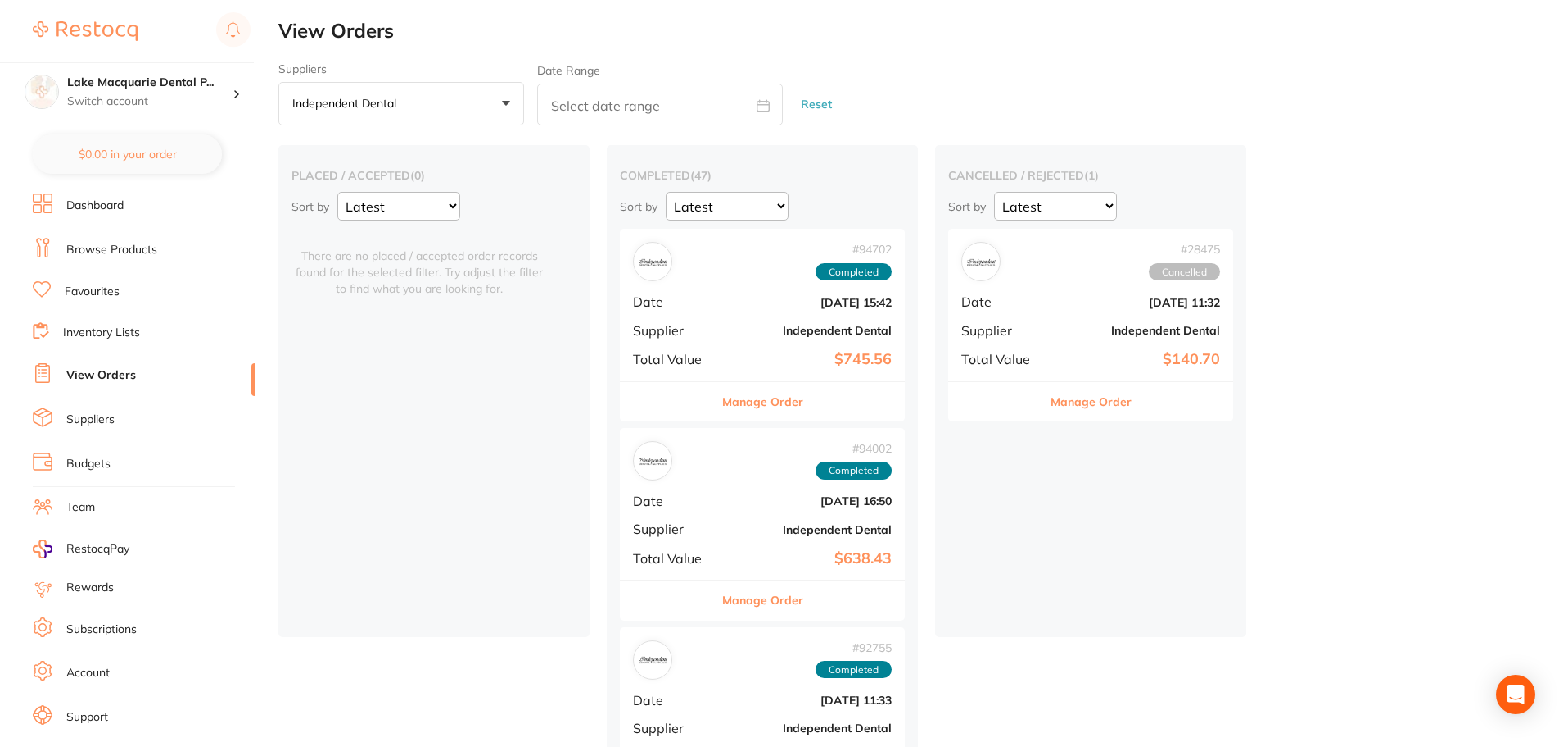
click at [505, 98] on button "Independent Dental +0" at bounding box center [400, 103] width 245 height 44
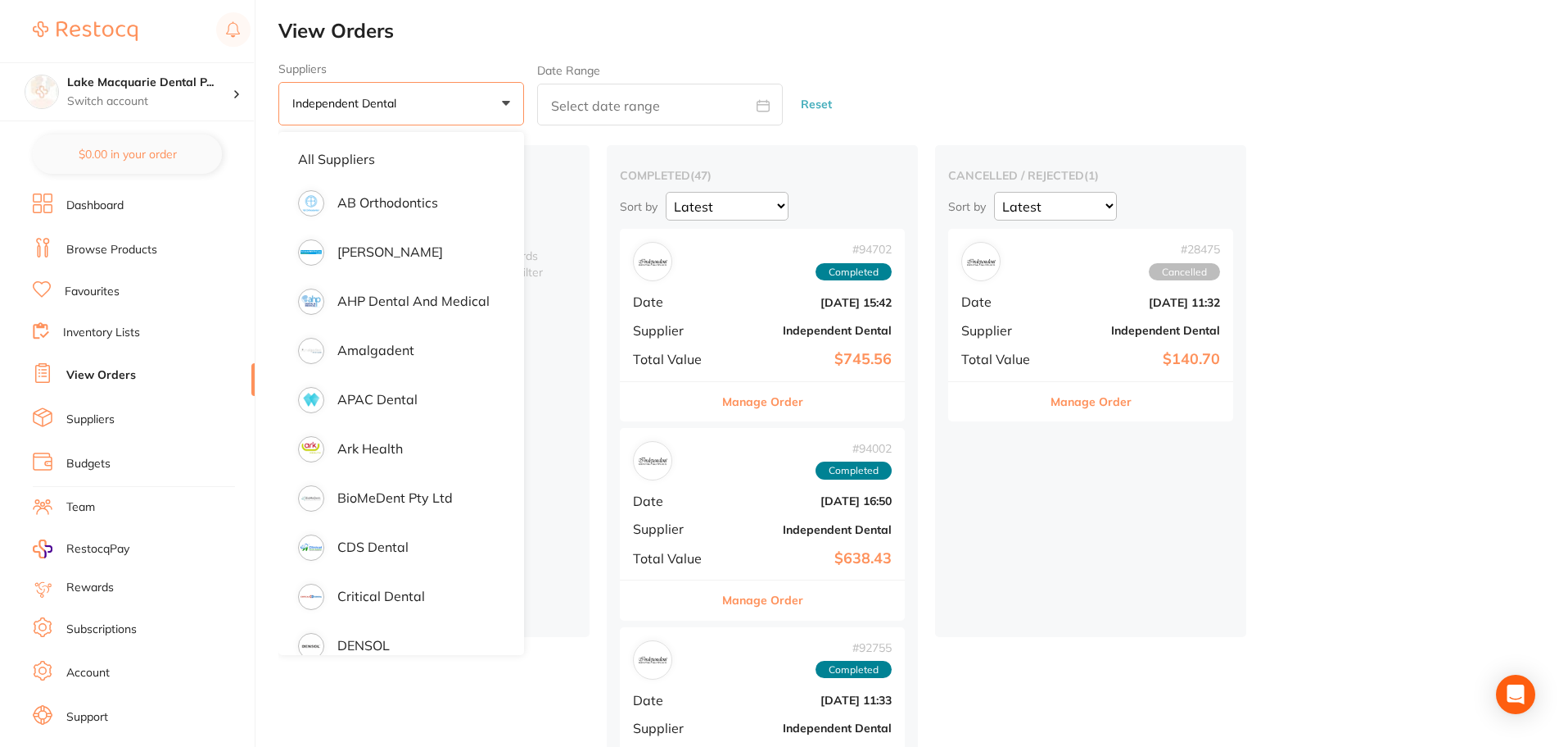
click at [505, 99] on button "Independent Dental +0" at bounding box center [400, 103] width 245 height 44
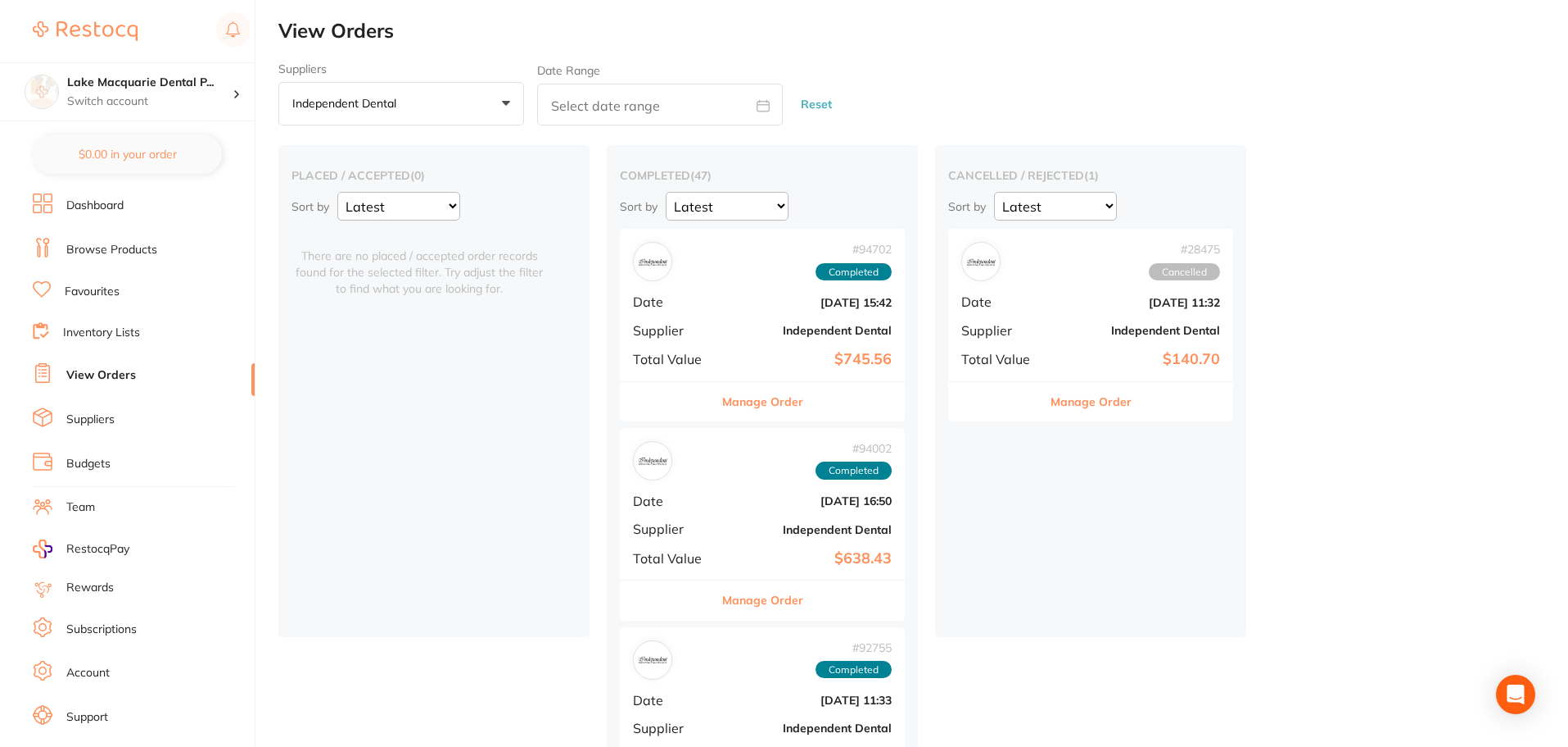
click at [813, 100] on button "Reset" at bounding box center [817, 104] width 41 height 43
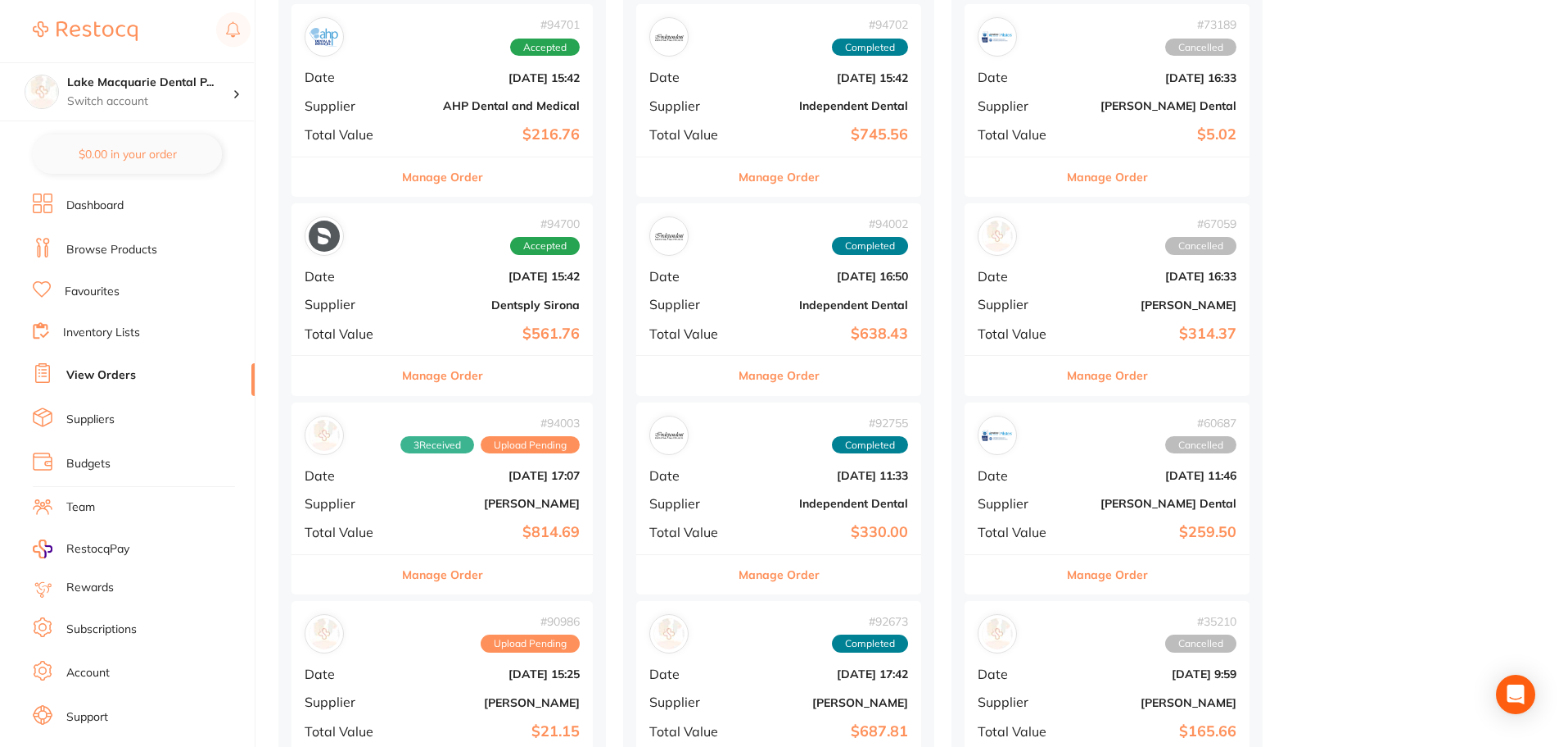
scroll to position [82, 0]
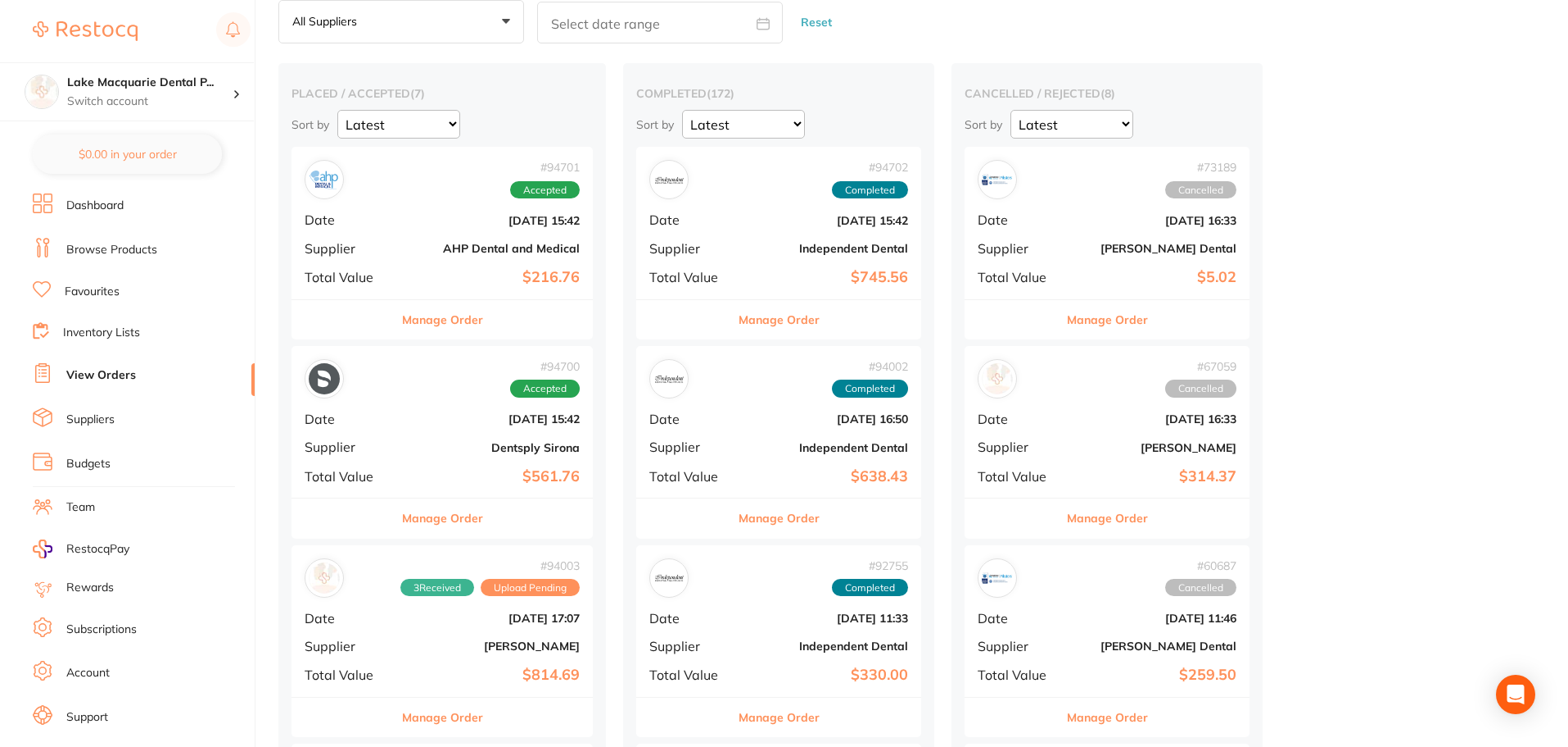
click at [430, 523] on button "Manage Order" at bounding box center [443, 518] width 81 height 40
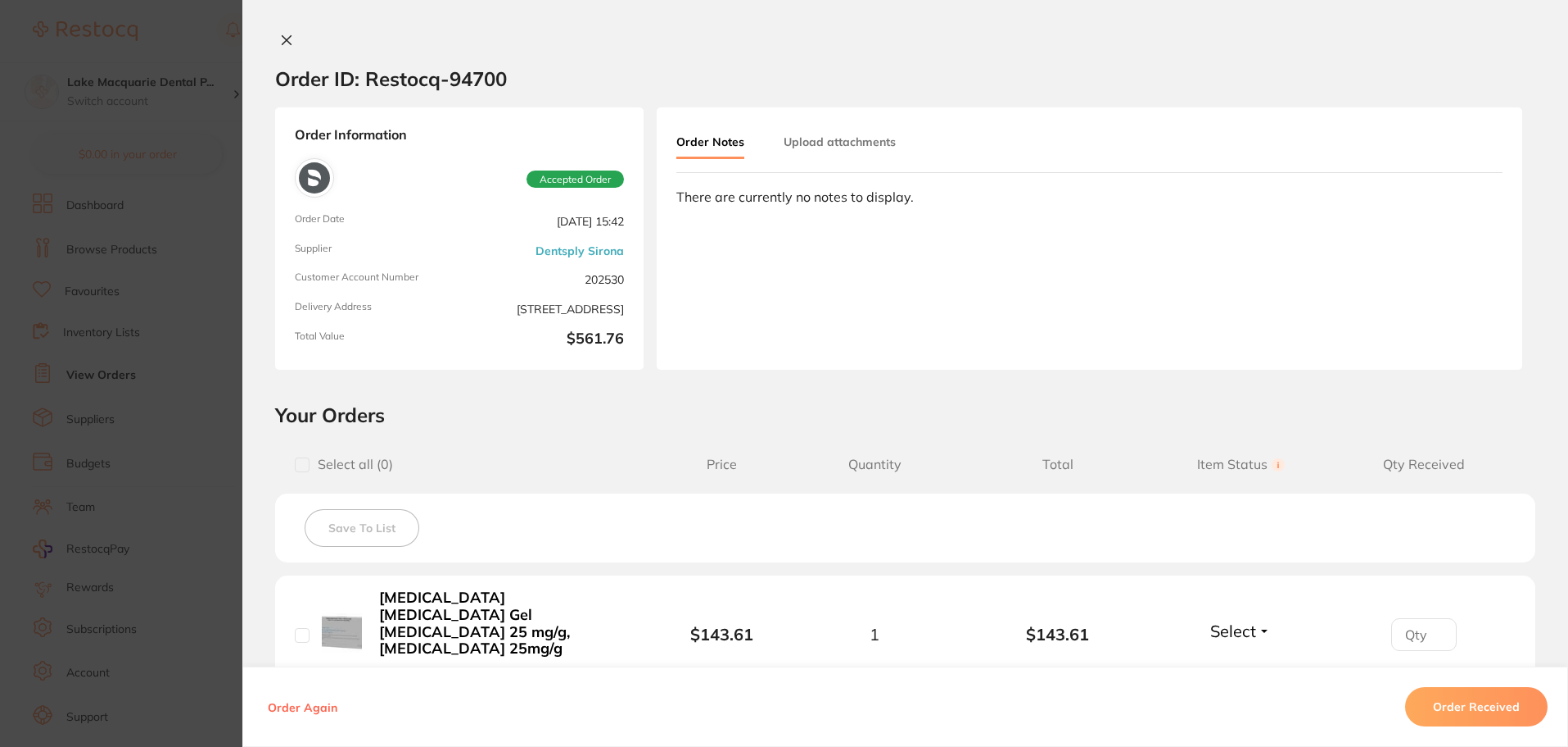
click at [280, 42] on icon at bounding box center [286, 40] width 13 height 13
